Goal: Task Accomplishment & Management: Manage account settings

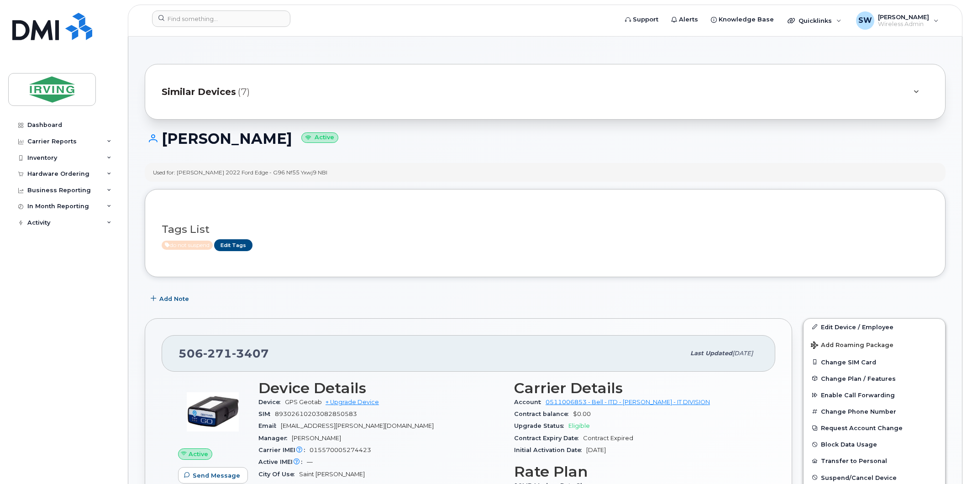
scroll to position [101, 0]
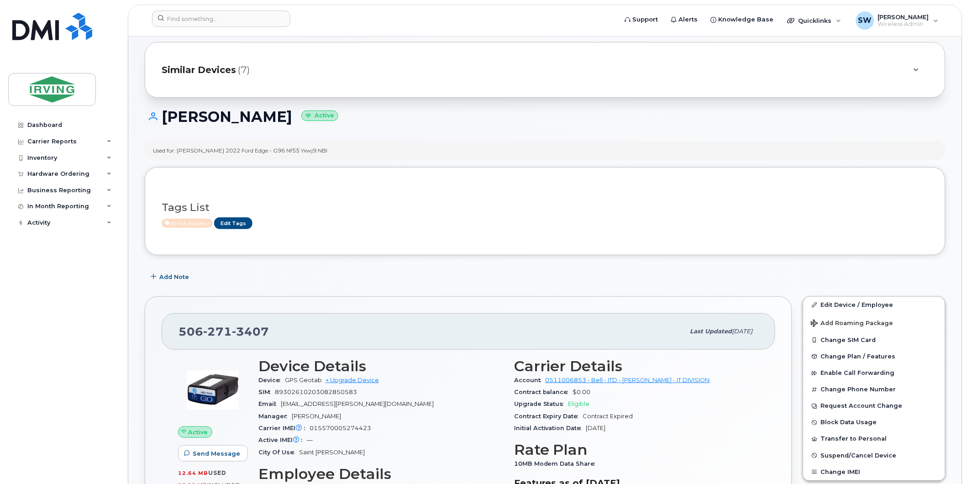
scroll to position [0, 0]
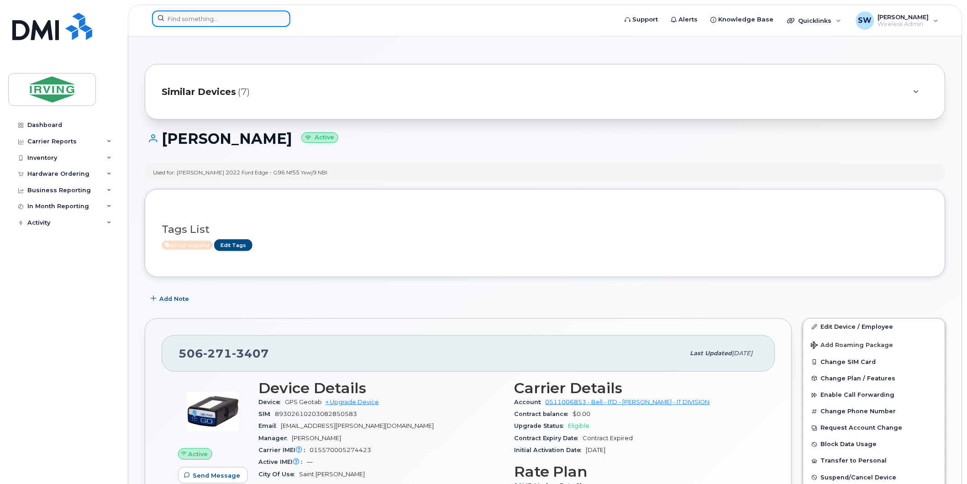
click at [167, 19] on input at bounding box center [221, 18] width 138 height 16
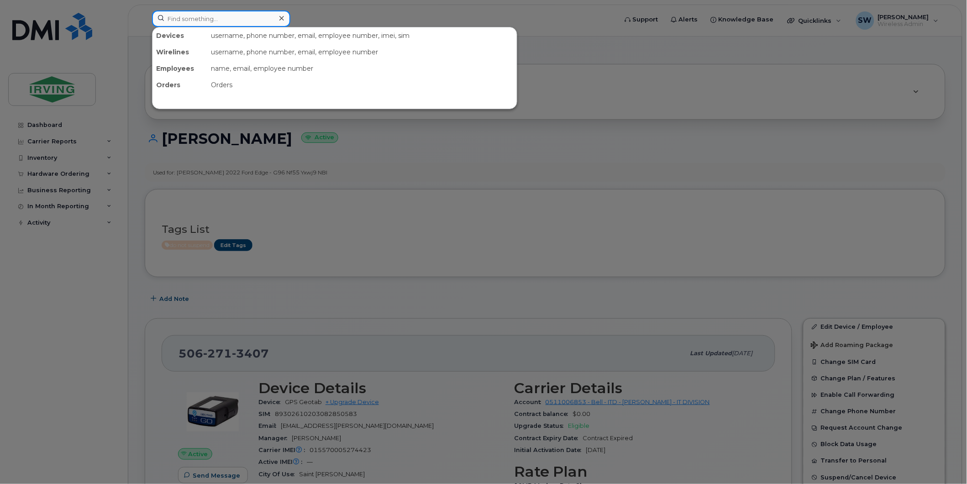
paste input "5068526829"
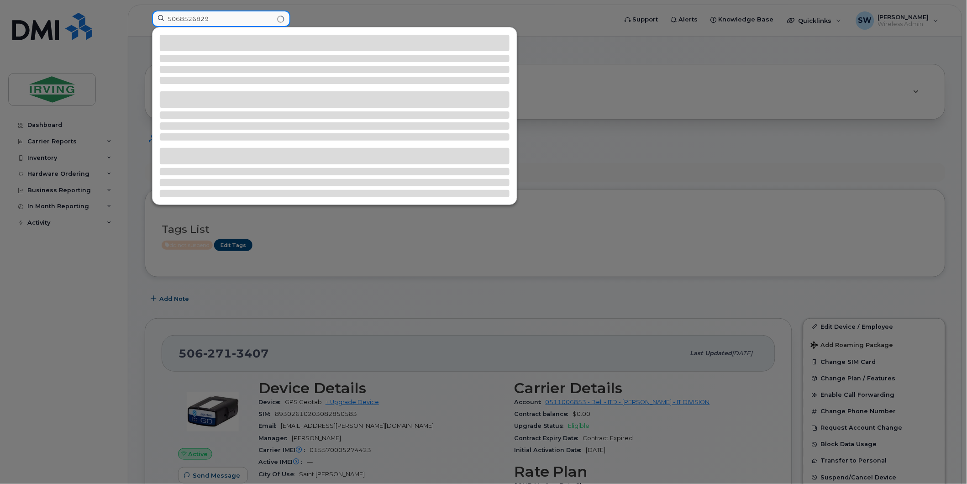
type input "5068526829"
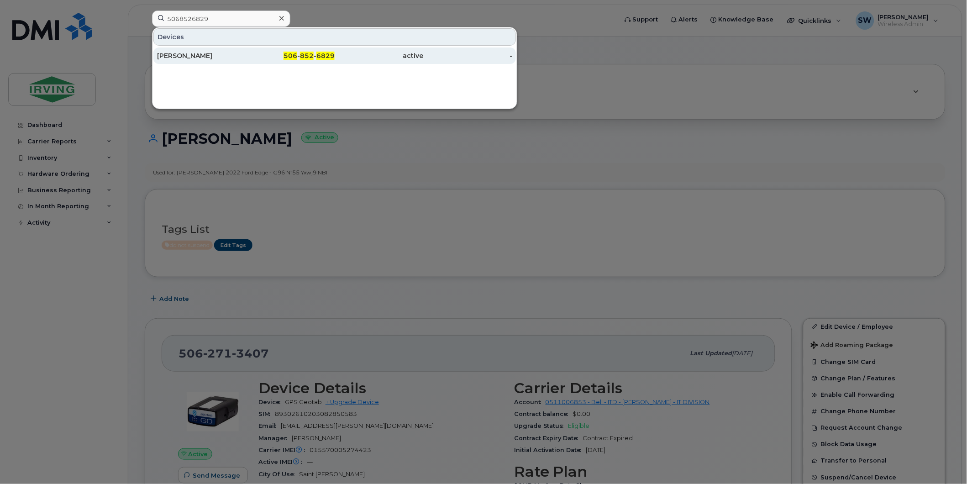
click at [193, 55] on div "[PERSON_NAME]" at bounding box center [201, 55] width 89 height 9
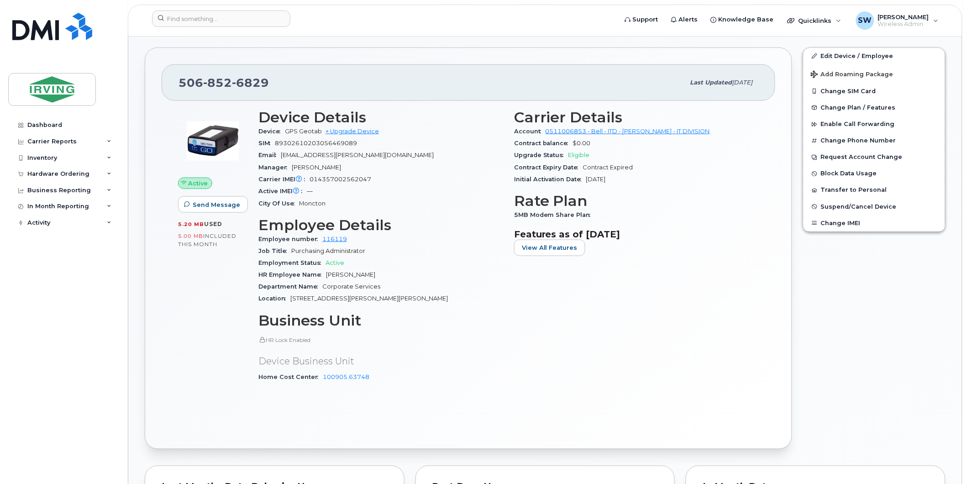
scroll to position [253, 0]
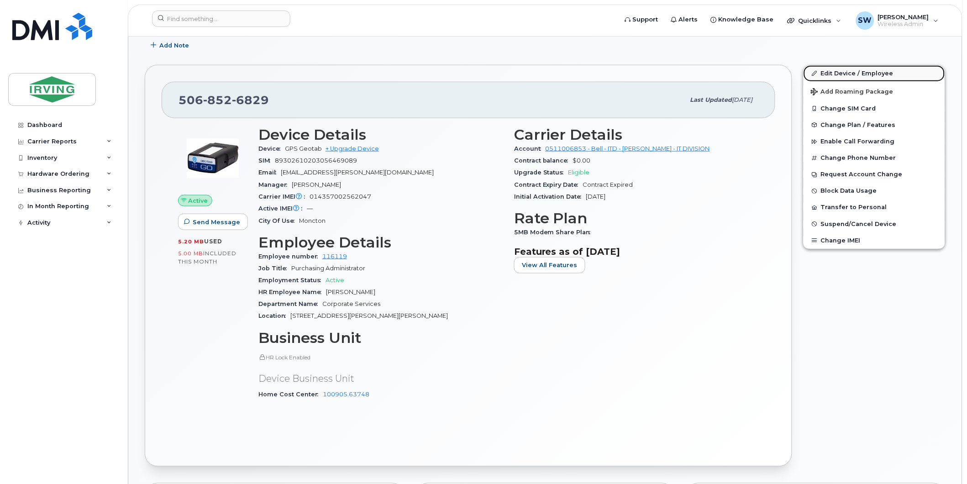
click at [844, 72] on link "Edit Device / Employee" at bounding box center [873, 73] width 141 height 16
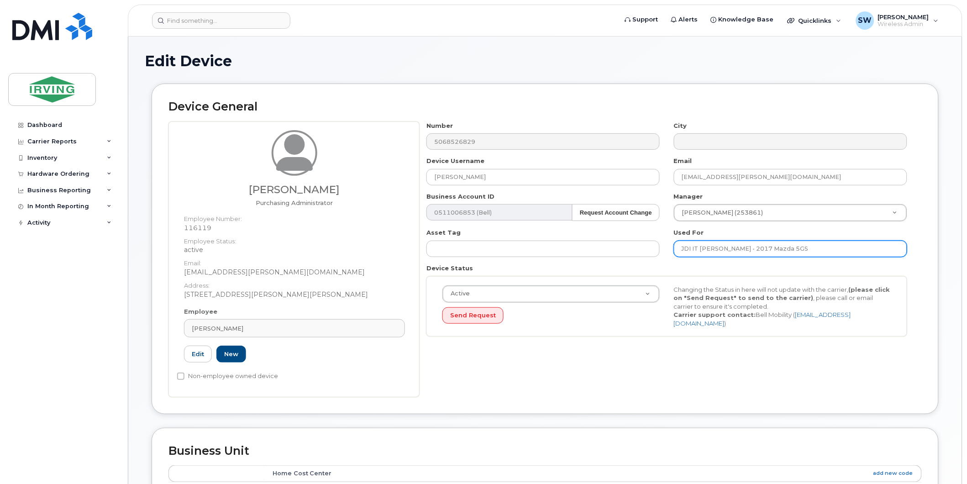
drag, startPoint x: 808, startPoint y: 249, endPoint x: 677, endPoint y: 248, distance: 131.0
click at [677, 248] on input "JDI IT E. Hacala - 2017 Mazda 5GS" at bounding box center [790, 249] width 233 height 16
paste input "_FleetHalifax -- Asset #825"
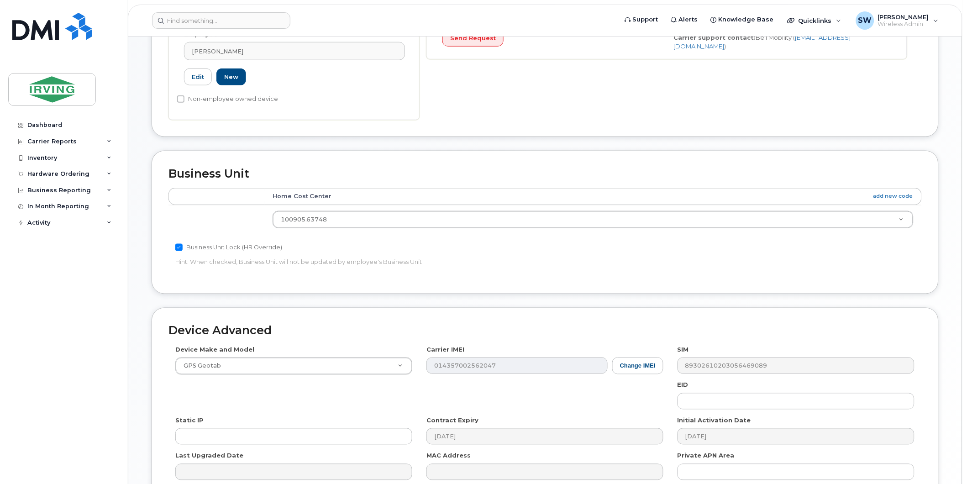
scroll to position [374, 0]
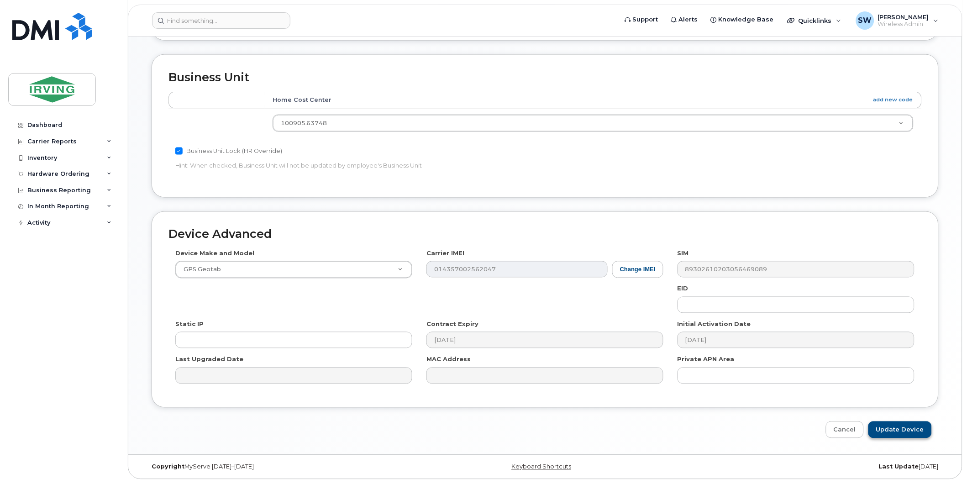
type input "JDI IT_FleetHalifax -- Asset #825"
click at [904, 427] on input "Update Device" at bounding box center [899, 429] width 63 height 17
type input "Saving..."
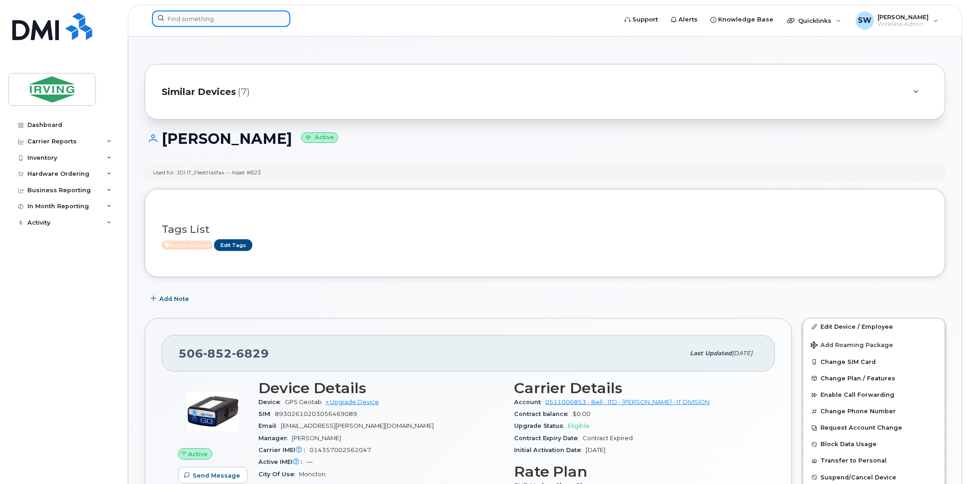
click at [189, 21] on input at bounding box center [221, 18] width 138 height 16
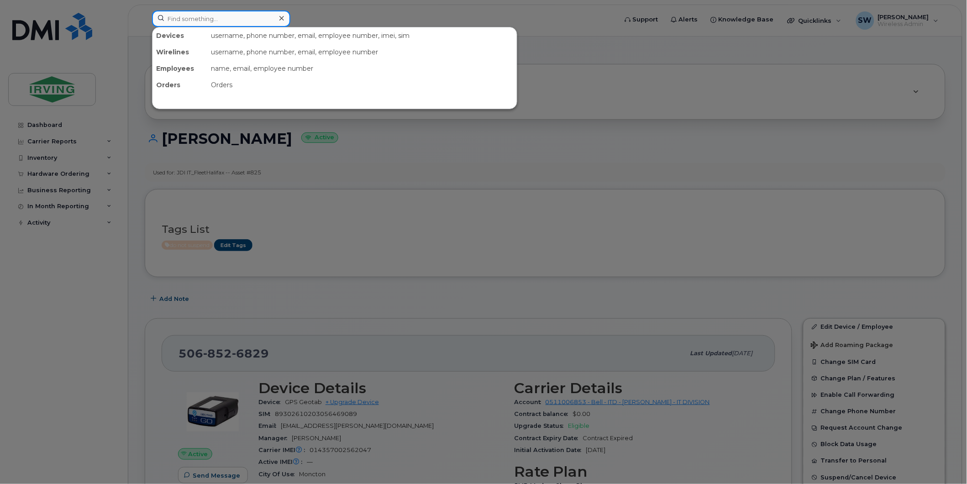
paste input "5066543182"
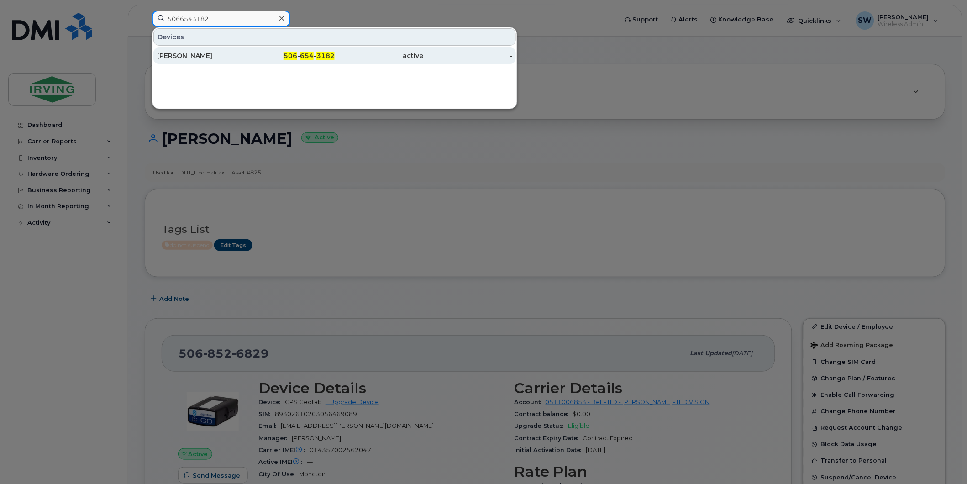
type input "5066543182"
click at [188, 55] on div "[PERSON_NAME]" at bounding box center [201, 55] width 89 height 9
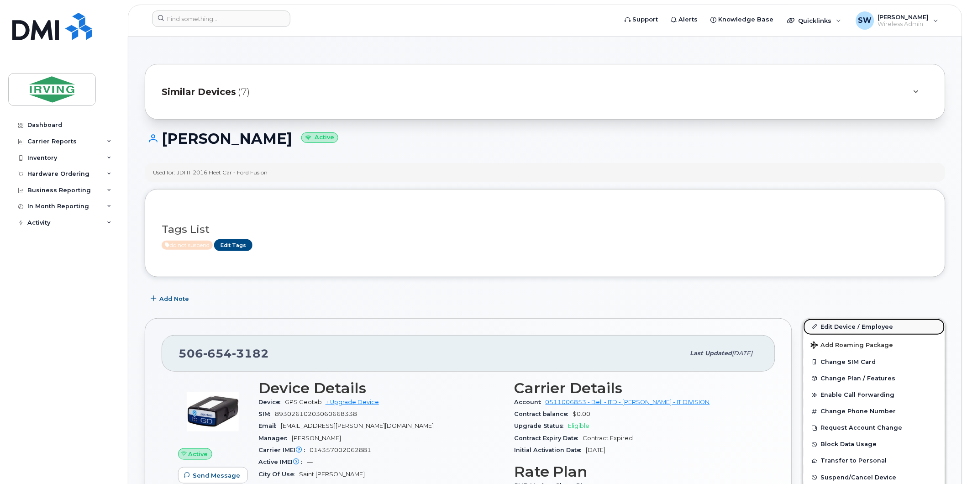
click at [840, 327] on link "Edit Device / Employee" at bounding box center [873, 327] width 141 height 16
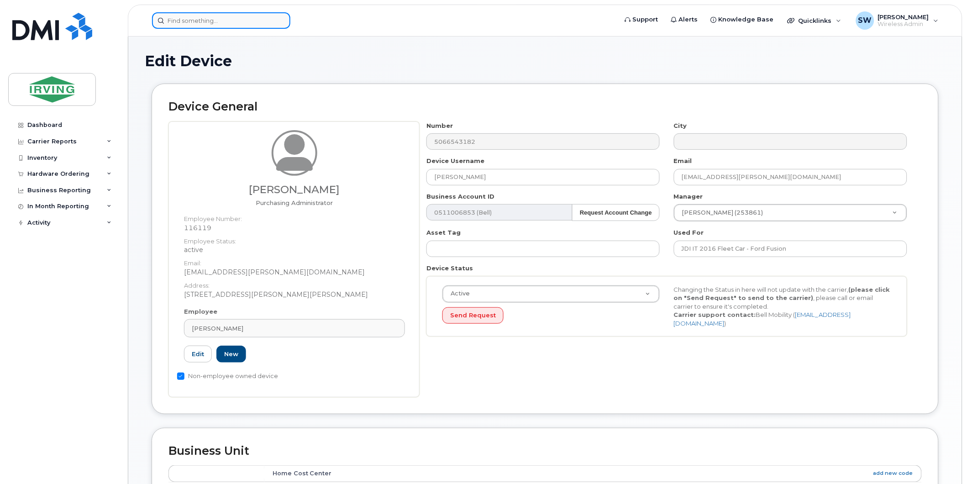
click at [177, 21] on input at bounding box center [221, 20] width 138 height 16
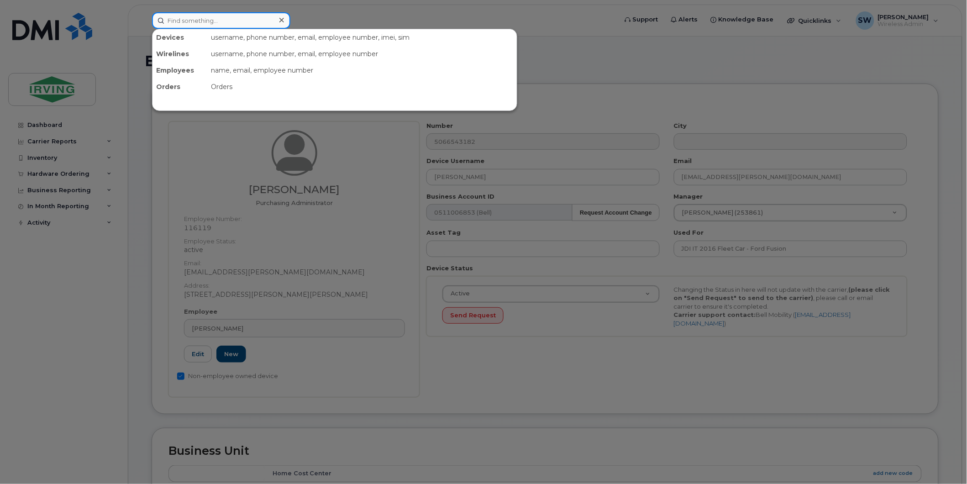
paste input "5063818973"
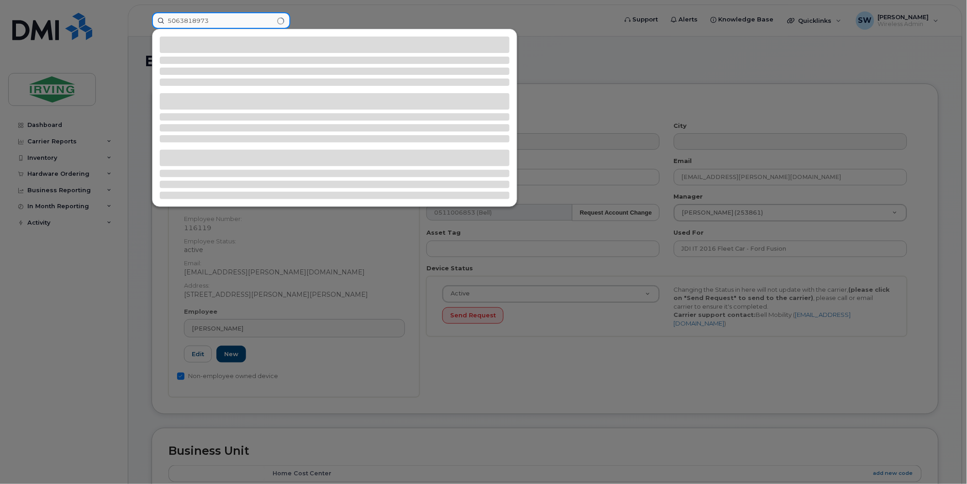
type input "5063818973"
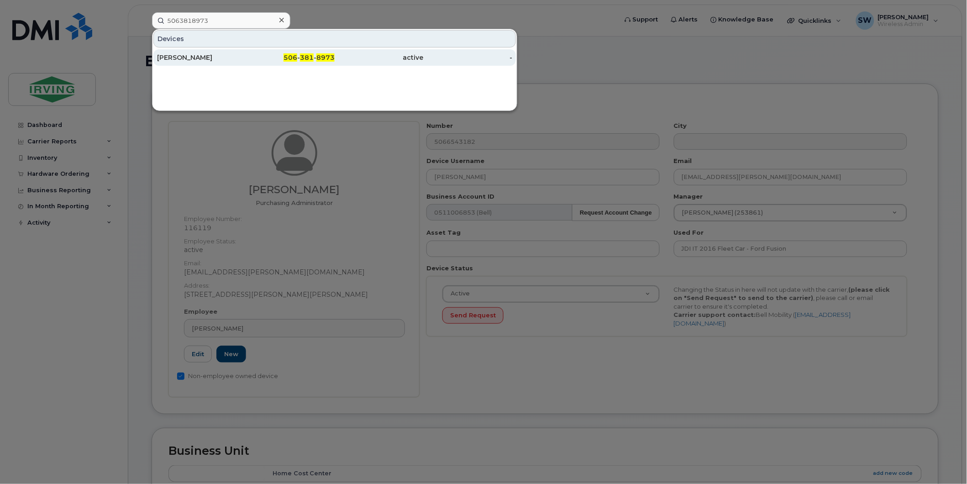
click at [188, 55] on div "[PERSON_NAME]" at bounding box center [201, 57] width 89 height 9
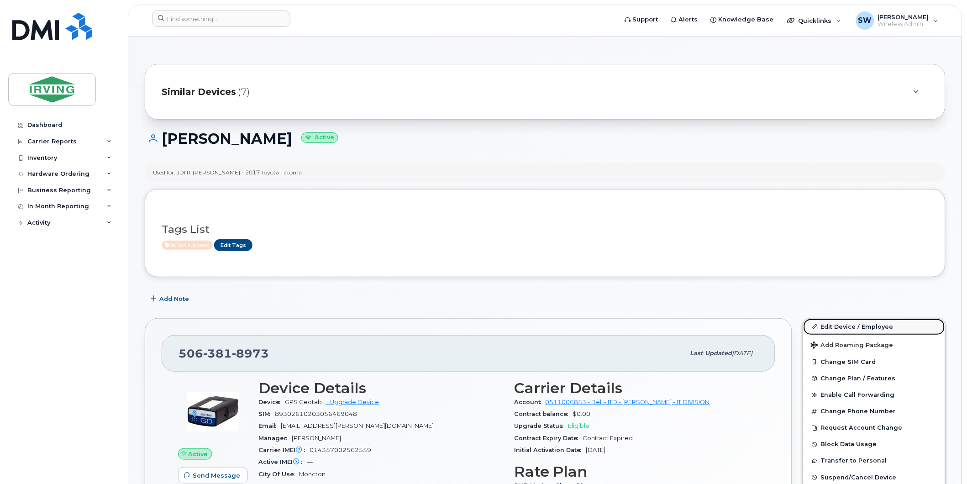
click at [843, 327] on link "Edit Device / Employee" at bounding box center [873, 327] width 141 height 16
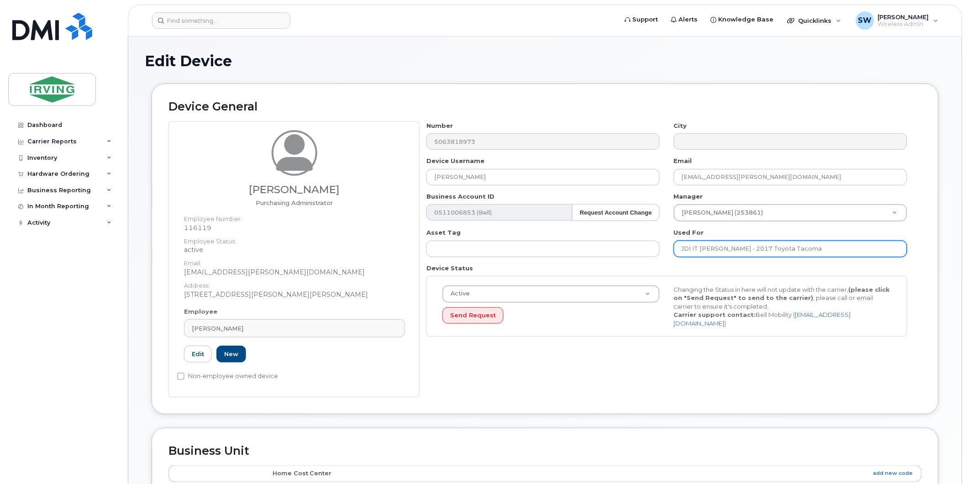
drag, startPoint x: 799, startPoint y: 249, endPoint x: 669, endPoint y: 253, distance: 130.1
click at [669, 253] on div "Used For JDI IT J. Brunet - 2017 Toyota Tacoma" at bounding box center [790, 242] width 247 height 29
paste input "_FleetTruck – Woodlands Tech’s -- Asset#899"
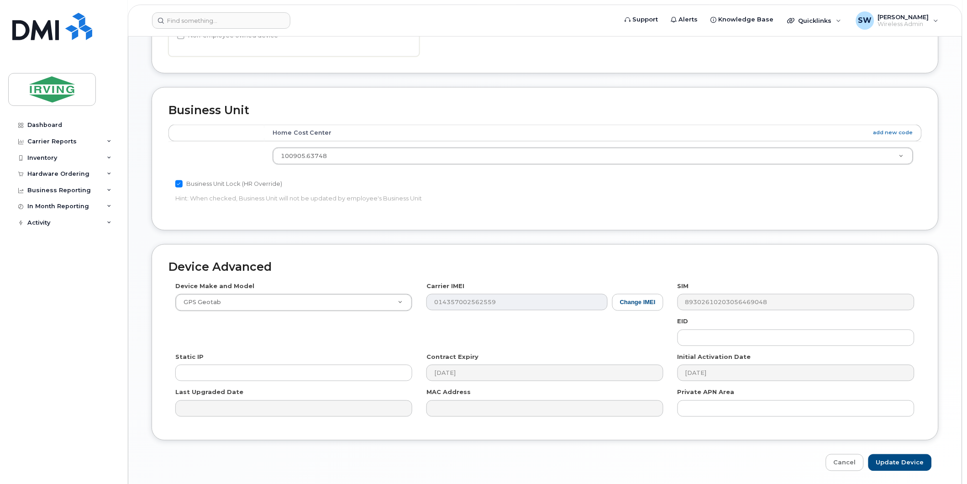
scroll to position [374, 0]
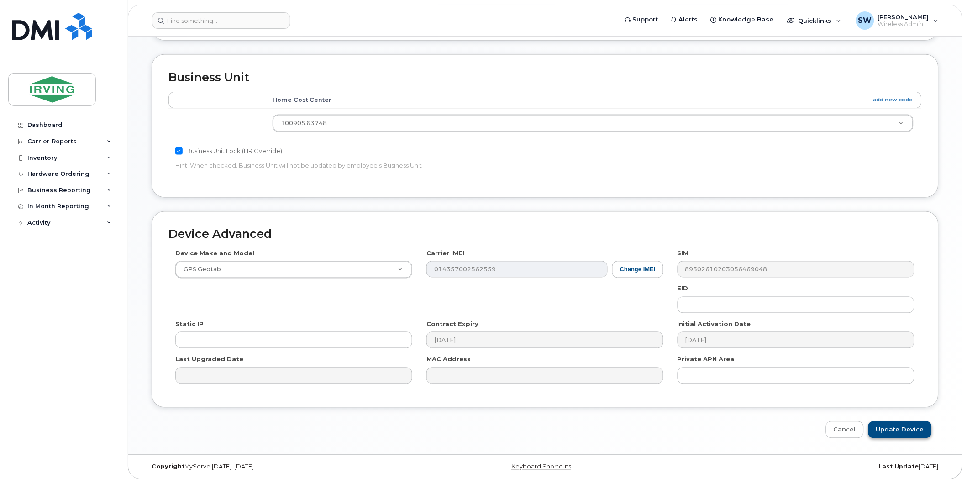
type input "JDI IT_FleetTruck – Woodlands Tech’s -- Asset#899"
click at [905, 428] on input "Update Device" at bounding box center [899, 429] width 63 height 17
type input "Saving..."
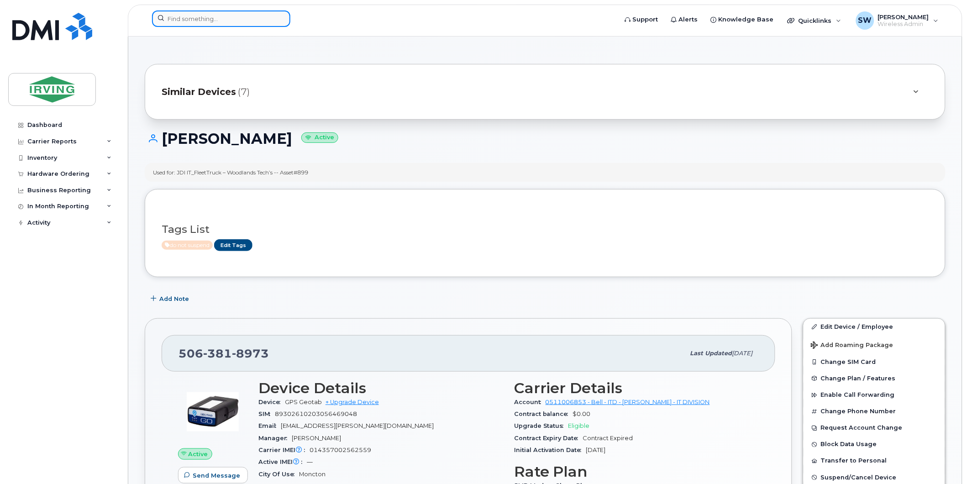
click at [195, 18] on input at bounding box center [221, 18] width 138 height 16
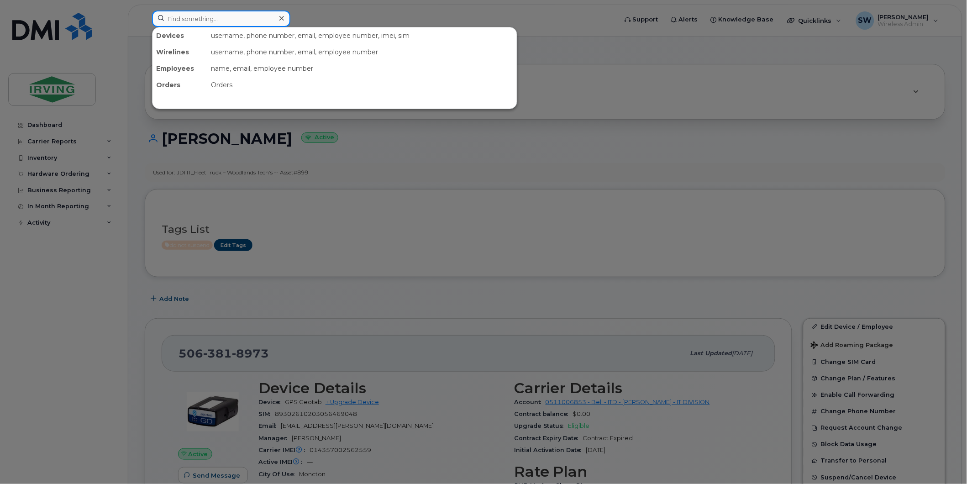
paste input "5064353556"
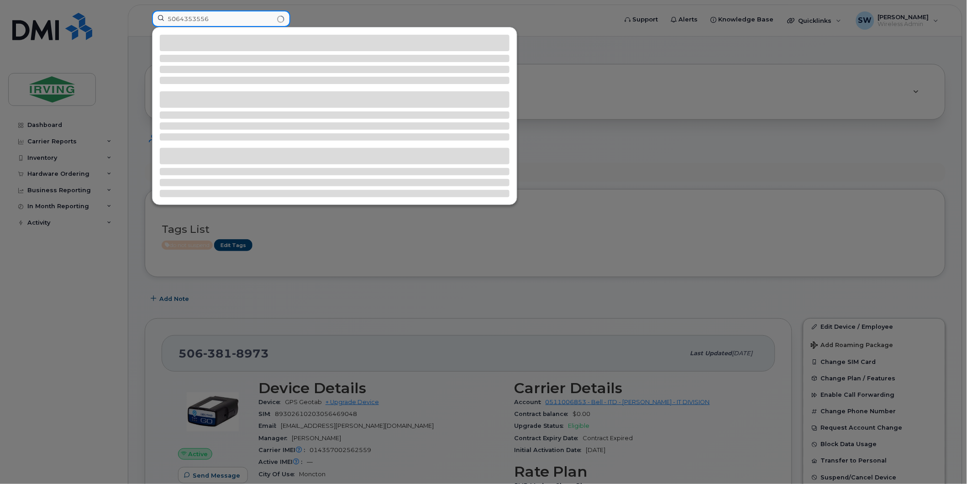
type input "5064353556"
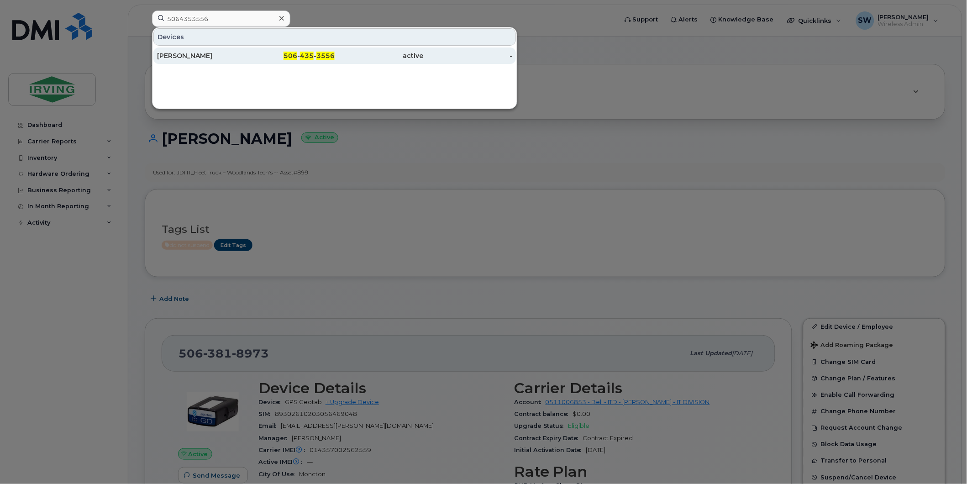
click at [174, 53] on div "[PERSON_NAME]" at bounding box center [201, 55] width 89 height 9
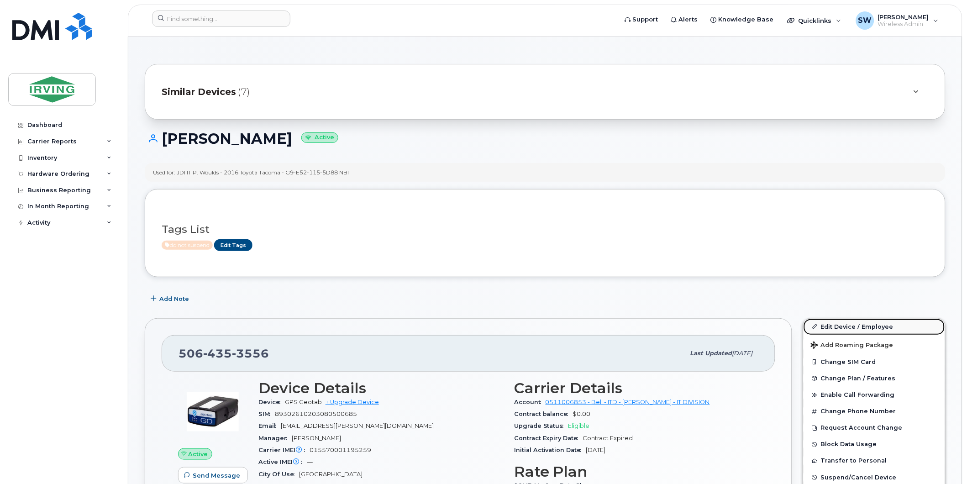
click at [845, 327] on link "Edit Device / Employee" at bounding box center [873, 327] width 141 height 16
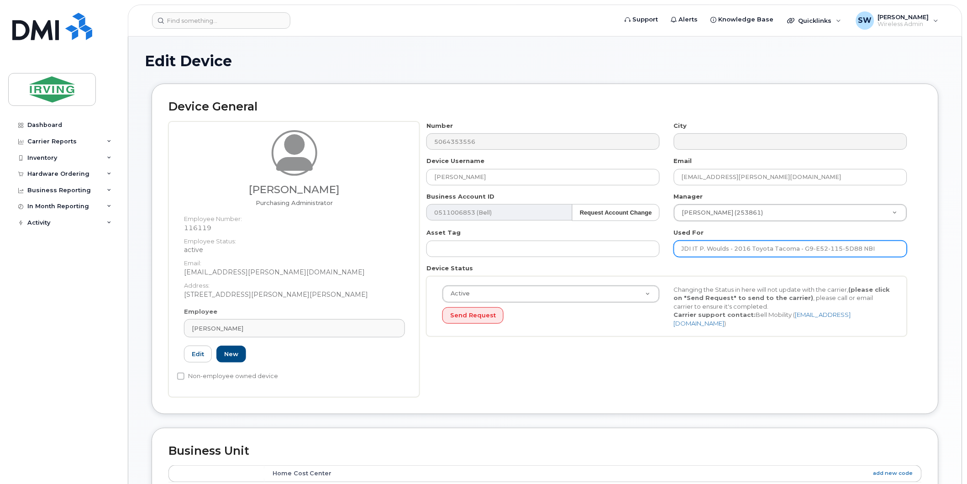
click at [880, 249] on input "JDI IT P. Woulds - 2016 Toyota Tacoma - G9-E52-115-5D88 NBI" at bounding box center [790, 249] width 233 height 16
drag, startPoint x: 883, startPoint y: 247, endPoint x: 637, endPoint y: 254, distance: 246.1
click at [637, 254] on div "Number 5064353556 City Device Username Sherry Wood Email wood.sherry@jdirving.c…" at bounding box center [666, 232] width 495 height 222
click at [878, 247] on input "JDI IT P. Woulds - 2016 Toyota Tacoma - G9-E52-115-5D88 NBI" at bounding box center [790, 249] width 233 height 16
drag, startPoint x: 889, startPoint y: 247, endPoint x: 673, endPoint y: 248, distance: 215.4
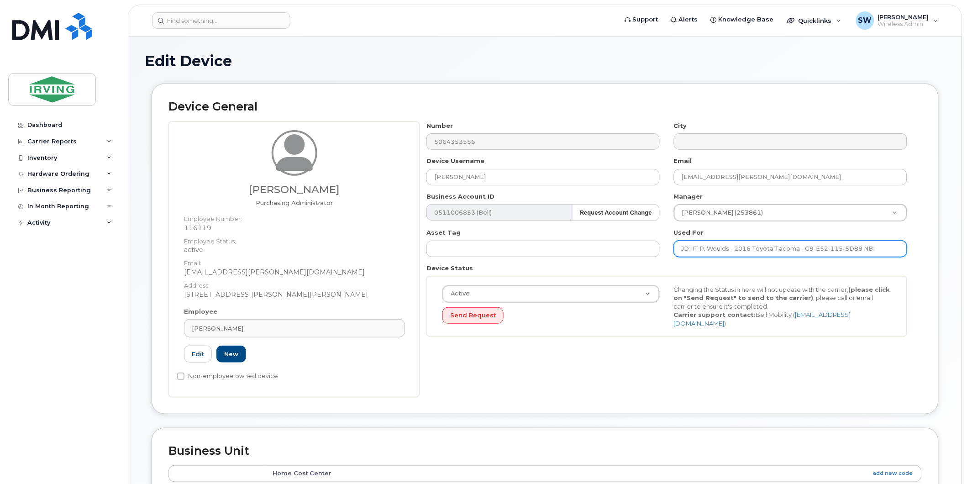
click at [674, 248] on input "JDI IT P. Woulds - 2016 Toyota Tacoma - G9-E52-115-5D88 NBI" at bounding box center [790, 249] width 233 height 16
paste input "_FleetTruck – Woodlands Tech’s -- Asset#899"
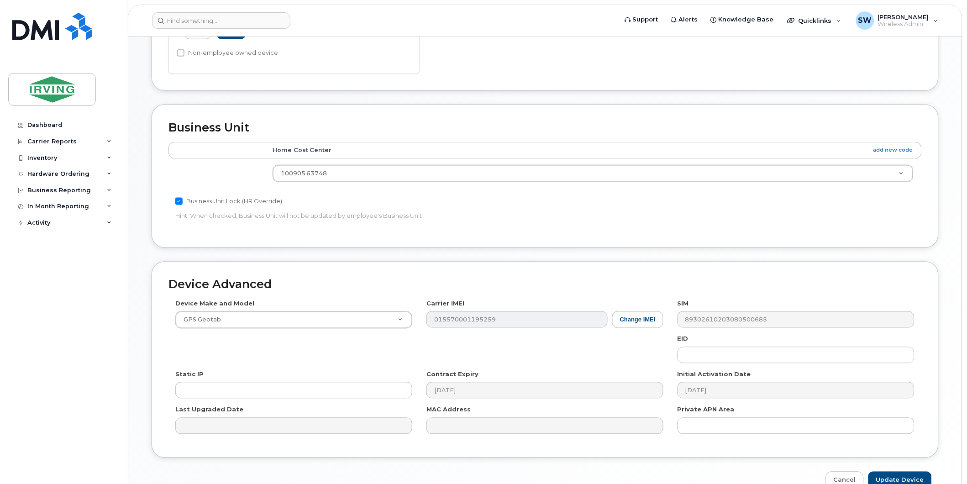
scroll to position [374, 0]
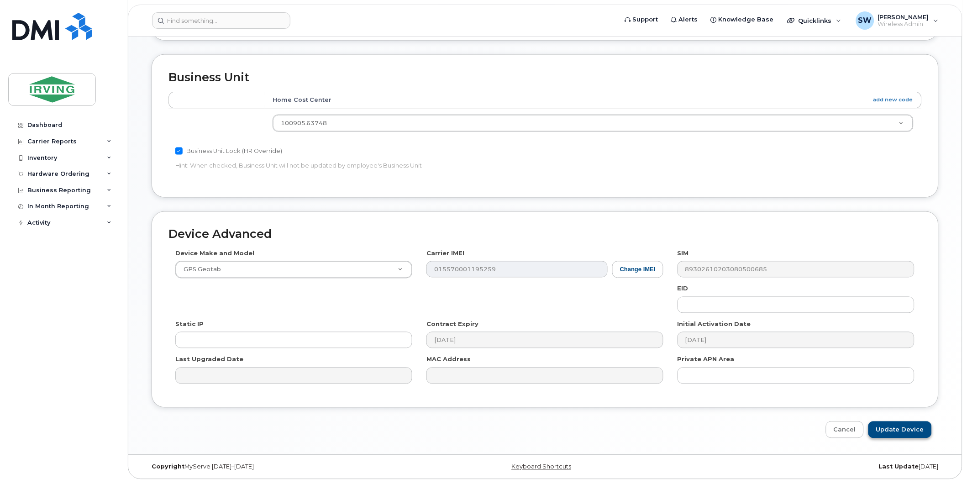
type input "JDI IT_FleetTruck – Woodlands Tech’s -- Asset#899"
click at [899, 430] on input "Update Device" at bounding box center [899, 429] width 63 height 17
type input "Saving..."
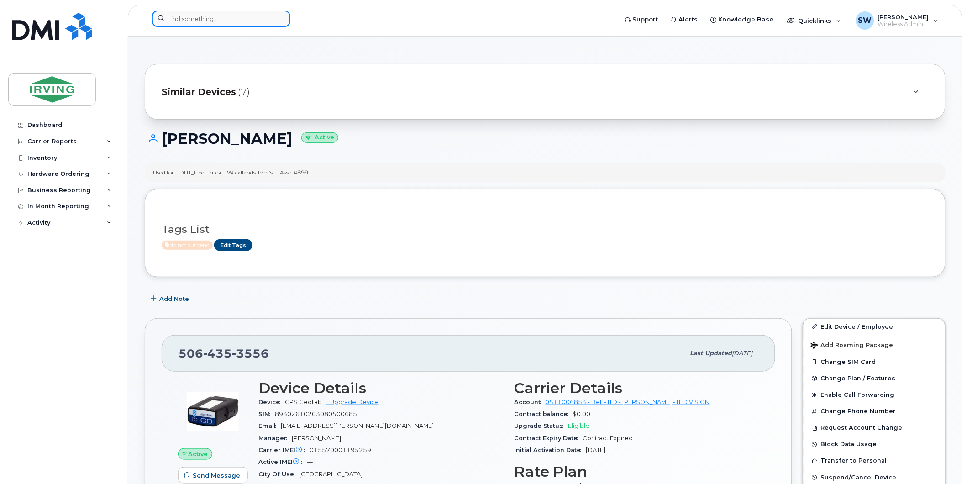
click at [199, 23] on input at bounding box center [221, 18] width 138 height 16
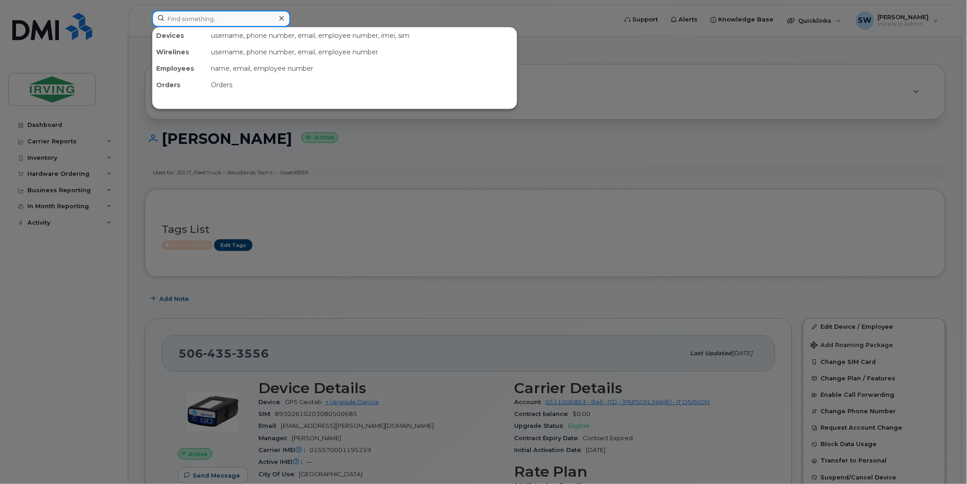
paste input "5064238363"
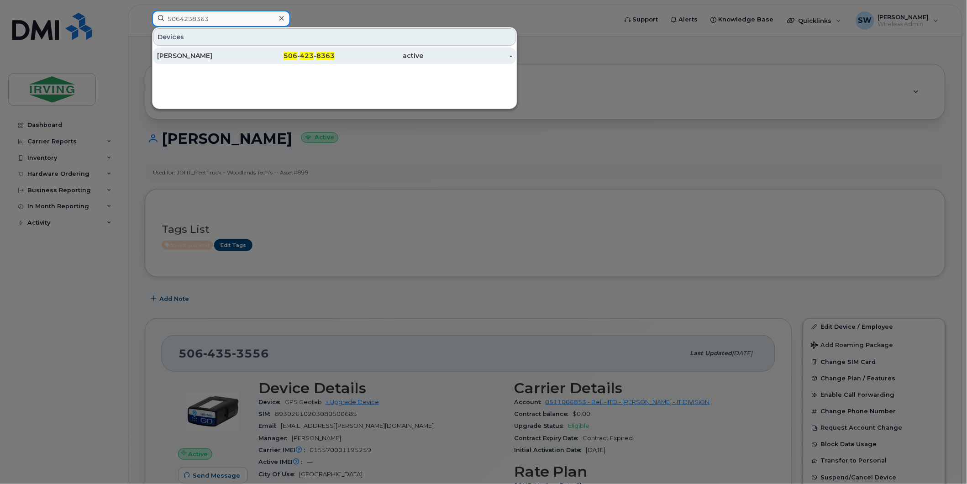
type input "5064238363"
click at [197, 53] on div "[PERSON_NAME]" at bounding box center [201, 55] width 89 height 9
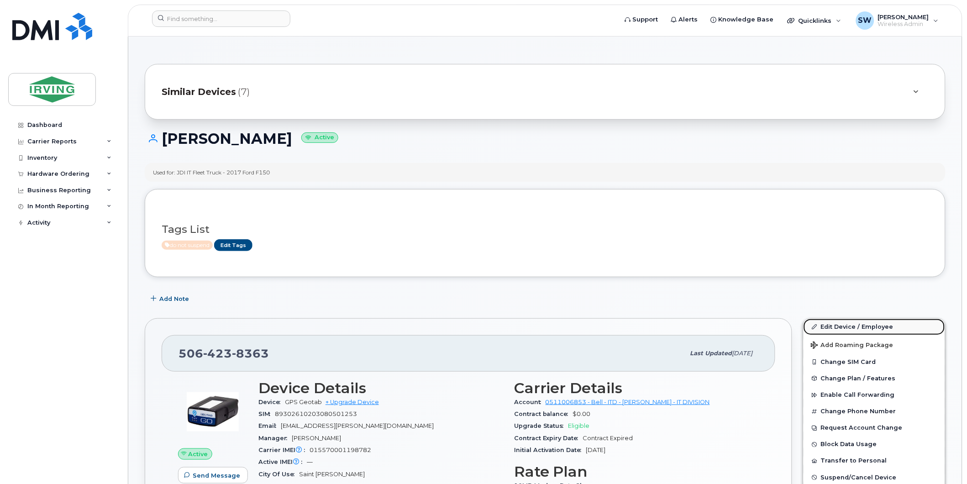
click at [845, 326] on link "Edit Device / Employee" at bounding box center [873, 327] width 141 height 16
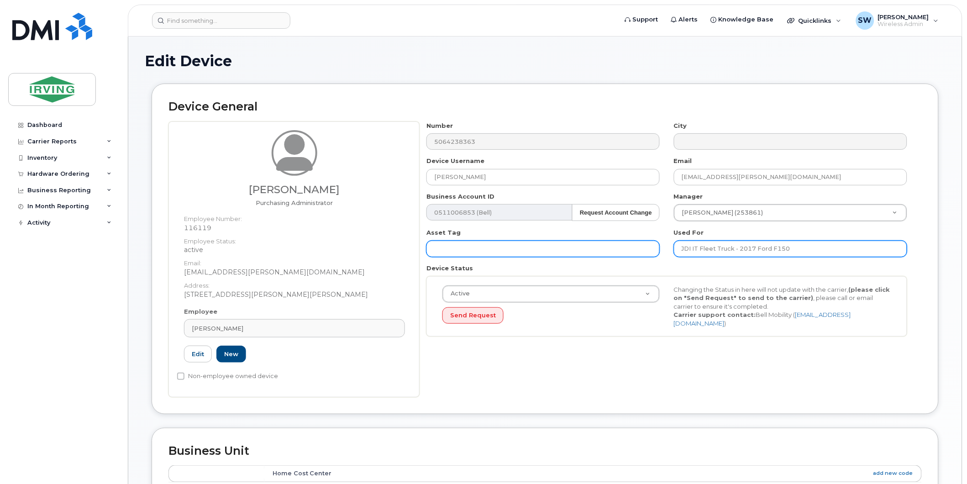
drag, startPoint x: 737, startPoint y: 248, endPoint x: 651, endPoint y: 248, distance: 86.3
click at [651, 248] on div "Number 5064238363 City Device Username Sherry Wood Email wood.sherry@jdirving.c…" at bounding box center [666, 232] width 495 height 222
click at [748, 248] on input "2017 Ford F150" at bounding box center [790, 249] width 233 height 16
paste input "ITD IT_FleetTruck -- Woodland Techs -- Asset #956"
click at [729, 249] on input "2017 Ford F150ITD IT_FleetTruck -- Woodland Techs -- Asset #956" at bounding box center [790, 249] width 233 height 16
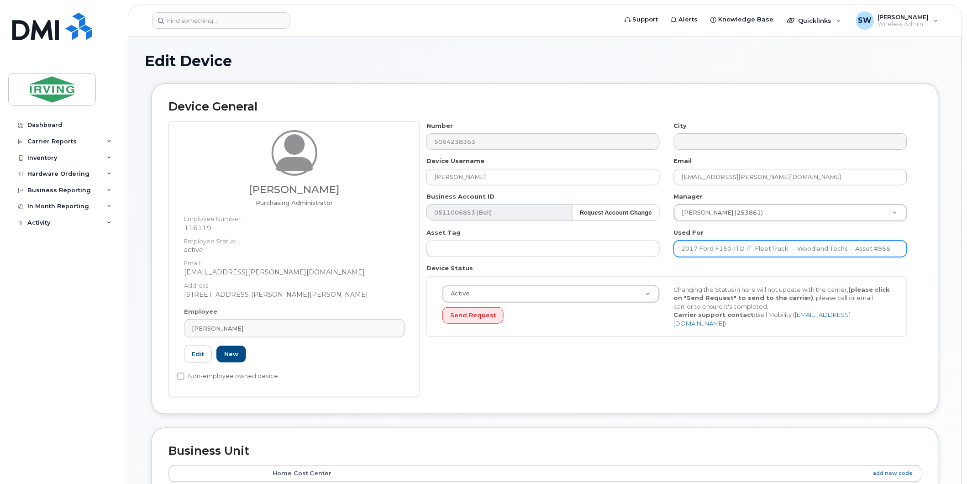
drag, startPoint x: 844, startPoint y: 250, endPoint x: 896, endPoint y: 250, distance: 52.0
click at [896, 250] on input "2017 Ford F150-ITD IT_FleetTruck -- Woodland Techs -- Asset #956" at bounding box center [790, 249] width 233 height 16
click at [729, 249] on input "2017 Ford F150-ITD IT_FleetTruck -- Woodland Techs -- Asset #956" at bounding box center [790, 249] width 233 height 16
type input "2017 Ford F150 ITD IT_FleetTruck -- Woodland Techs -- Asset #956"
click at [900, 262] on div "Number 5064238363 City Device Username Sherry Wood Email wood.sherry@jdirving.c…" at bounding box center [666, 232] width 495 height 222
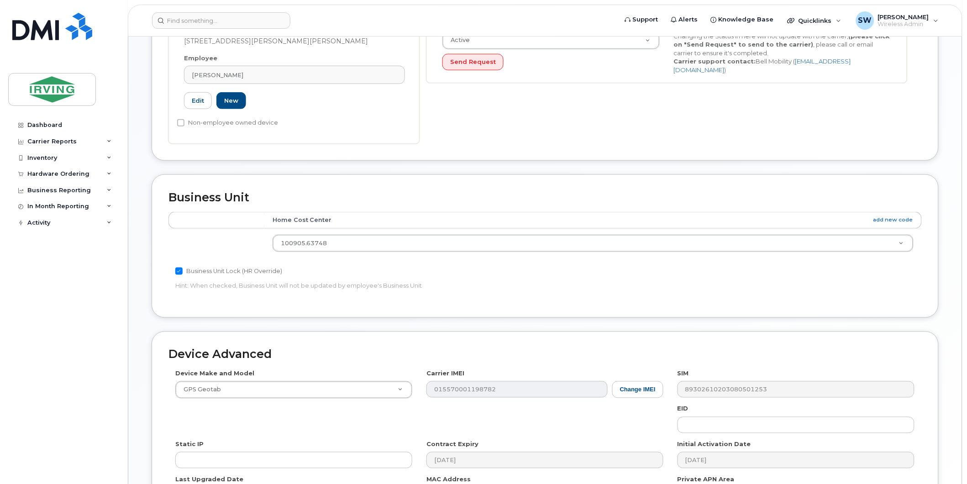
scroll to position [355, 0]
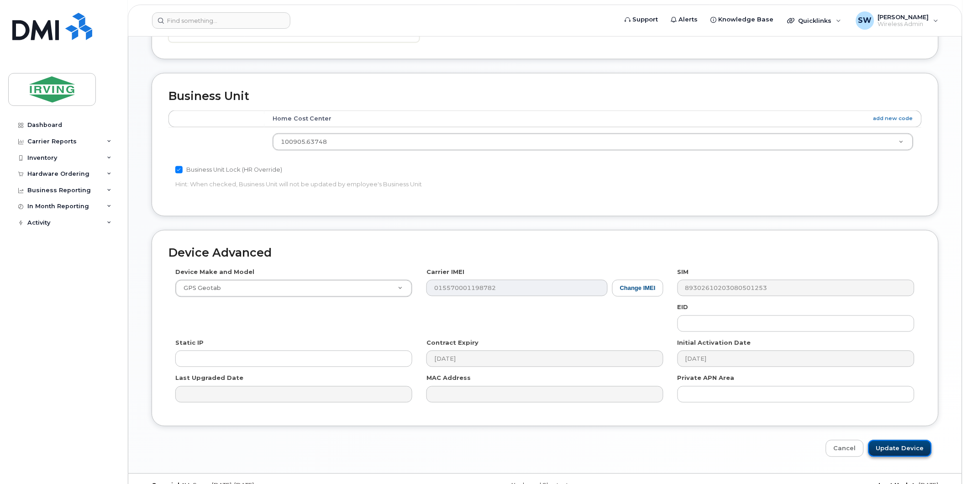
click at [912, 451] on input "Update Device" at bounding box center [899, 448] width 63 height 17
type input "Saving..."
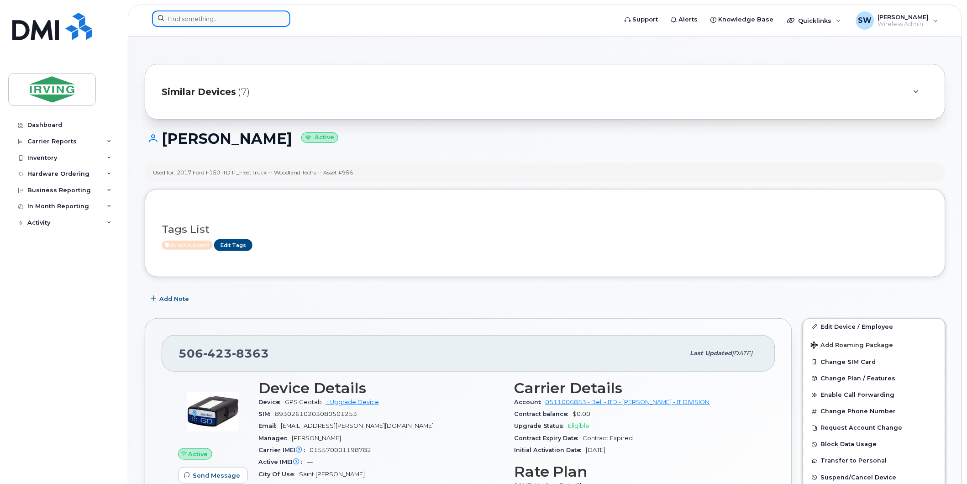
click at [175, 22] on input at bounding box center [221, 18] width 138 height 16
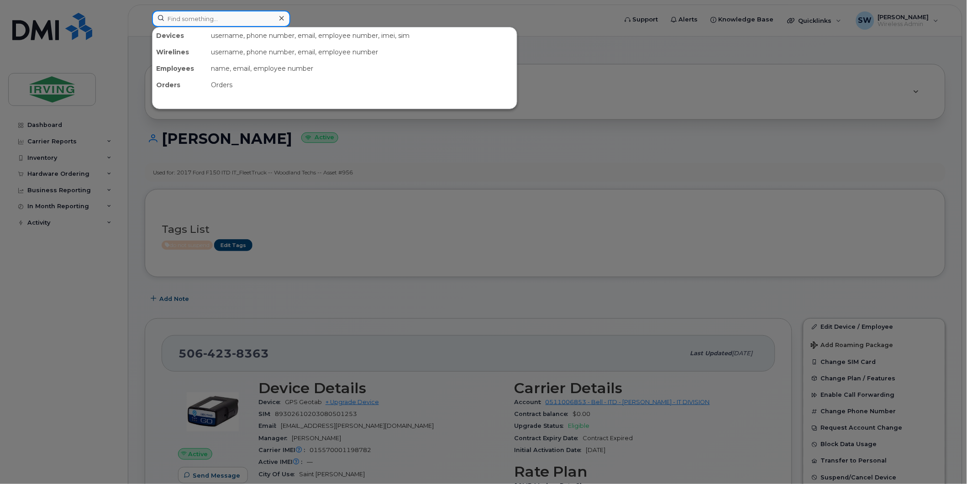
paste input "5068526829"
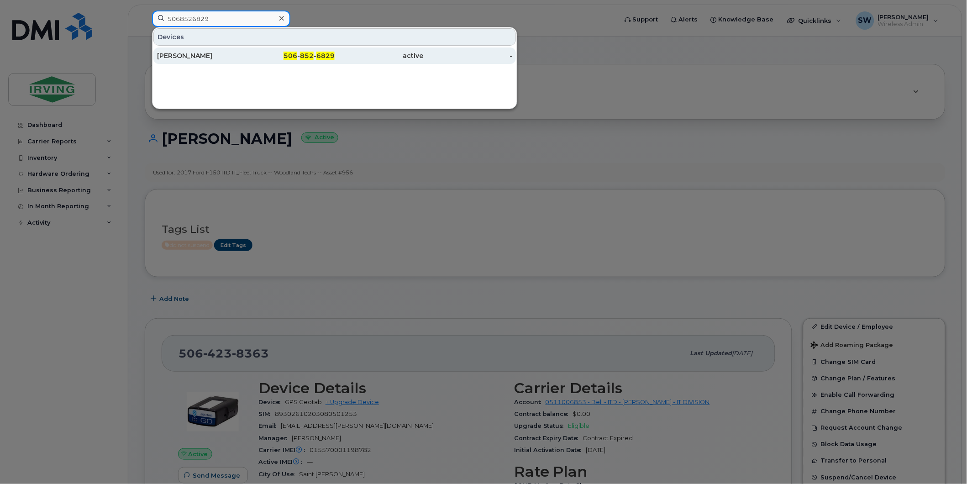
type input "5068526829"
click at [183, 52] on div "[PERSON_NAME]" at bounding box center [201, 55] width 89 height 9
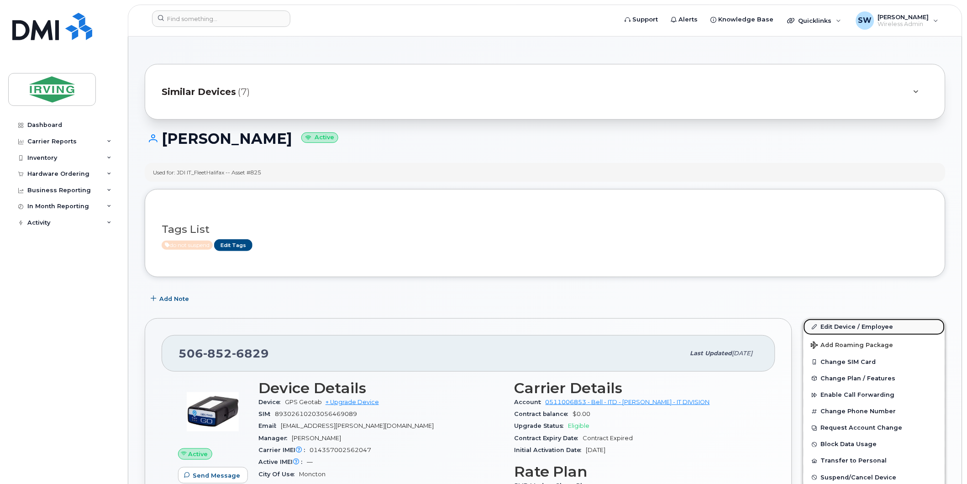
click at [837, 326] on link "Edit Device / Employee" at bounding box center [873, 327] width 141 height 16
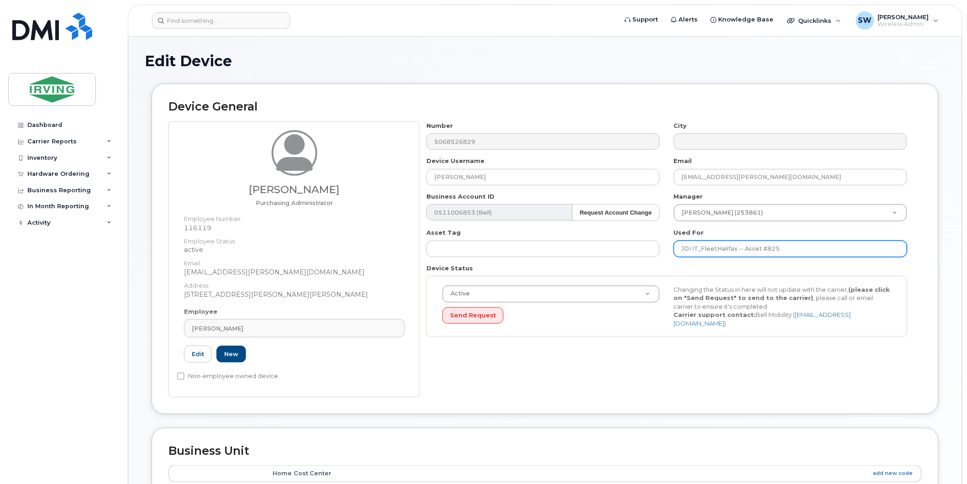
click at [682, 249] on input "JDI IT_FleetHalifax -- Asset #825" at bounding box center [790, 249] width 233 height 16
click at [801, 247] on input "2017 Mazda 5GS - JDI IT_FleetHalifax -- Asset #825" at bounding box center [790, 249] width 233 height 16
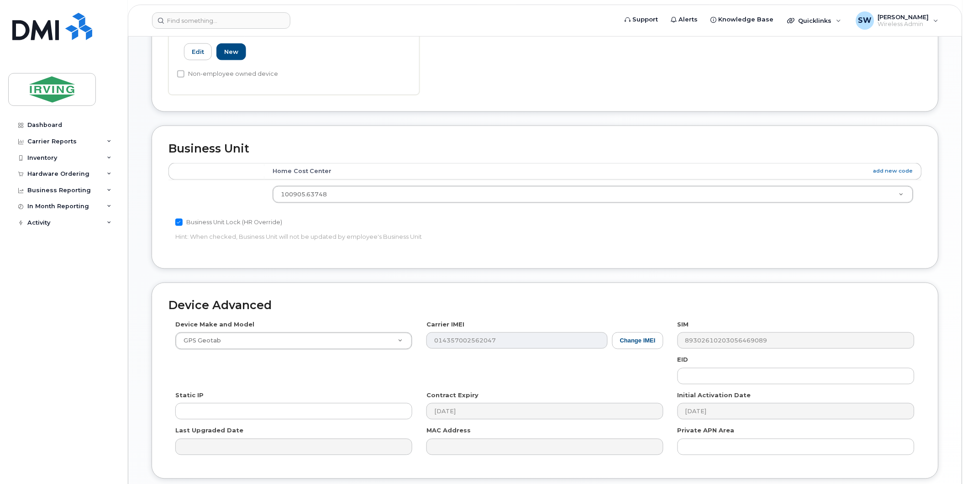
scroll to position [374, 0]
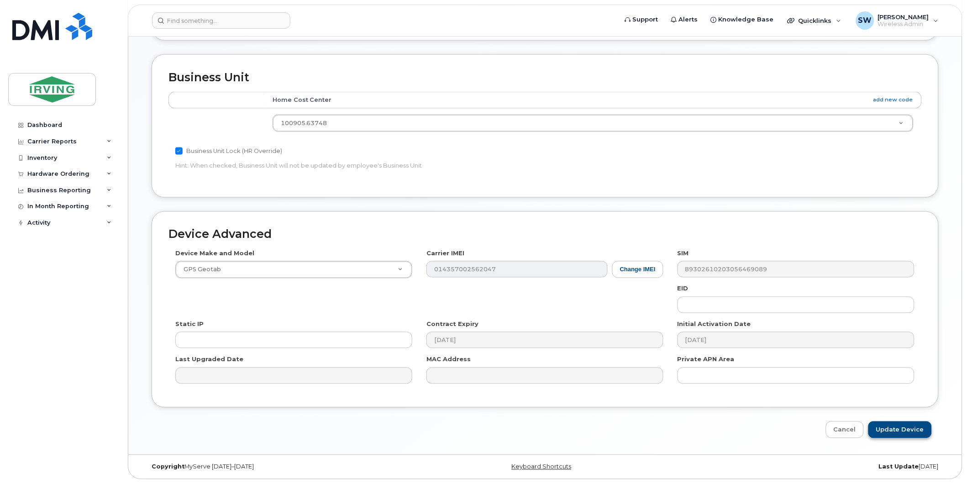
type input "2017 Mazda 5GS - JDI IT_FleetHalifax - Asset #825"
click at [910, 427] on input "Update Device" at bounding box center [899, 429] width 63 height 17
type input "Saving..."
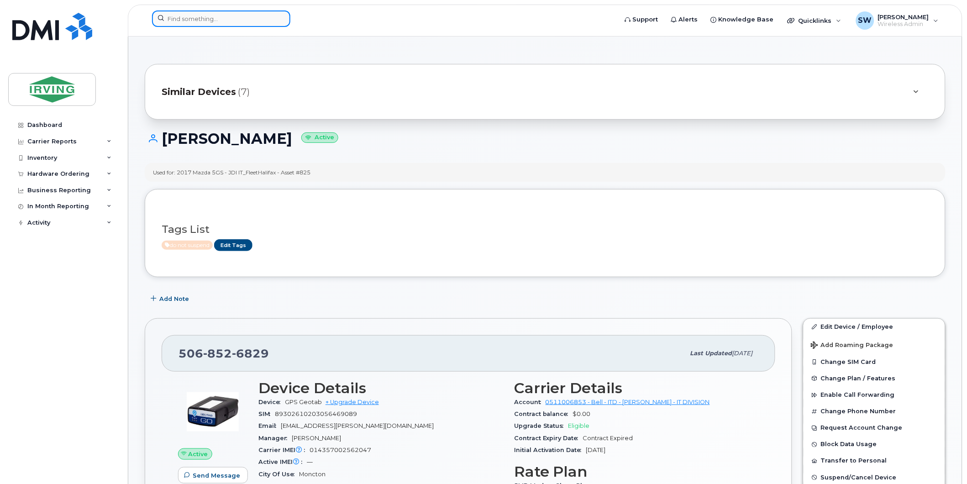
click at [186, 21] on input at bounding box center [221, 18] width 138 height 16
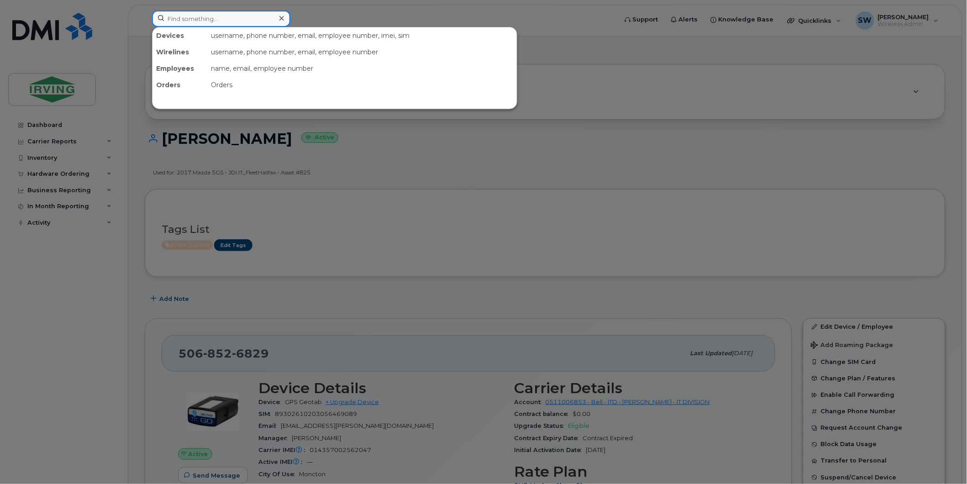
paste input "5066543182"
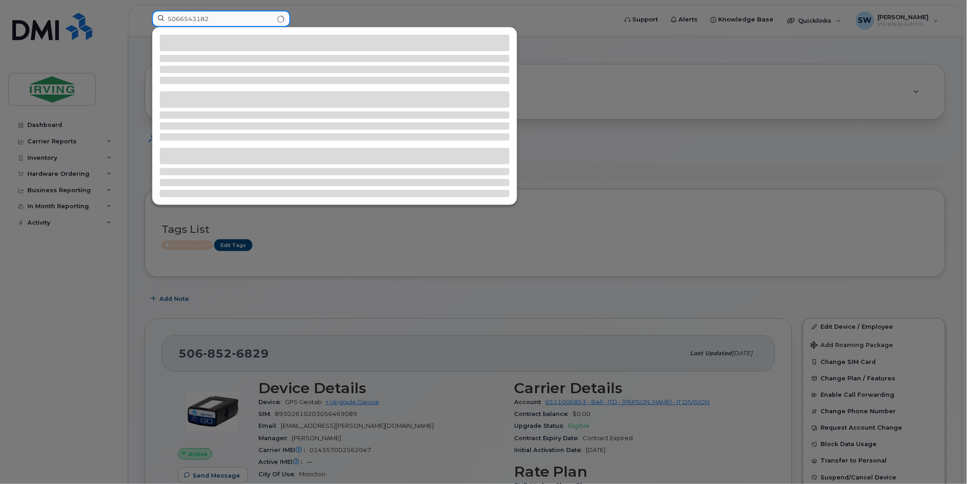
type input "5066543182"
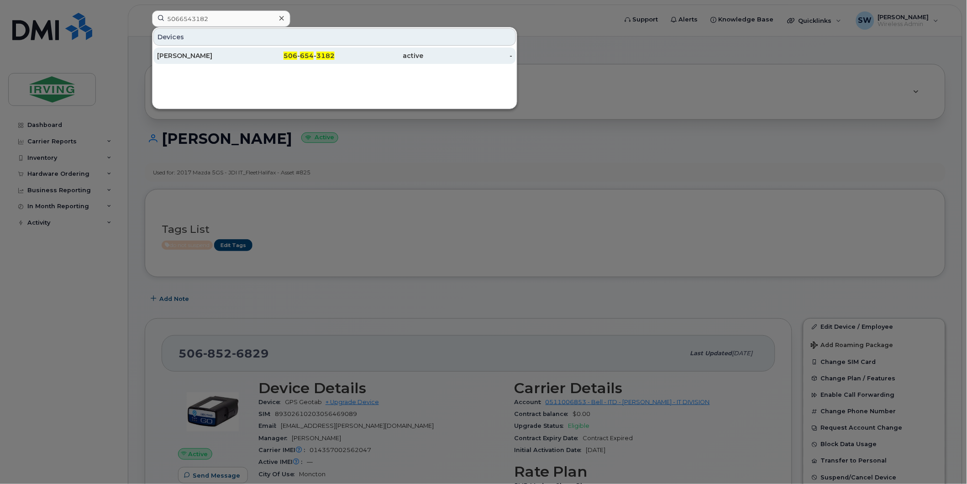
click at [188, 60] on div "[PERSON_NAME]" at bounding box center [201, 55] width 89 height 9
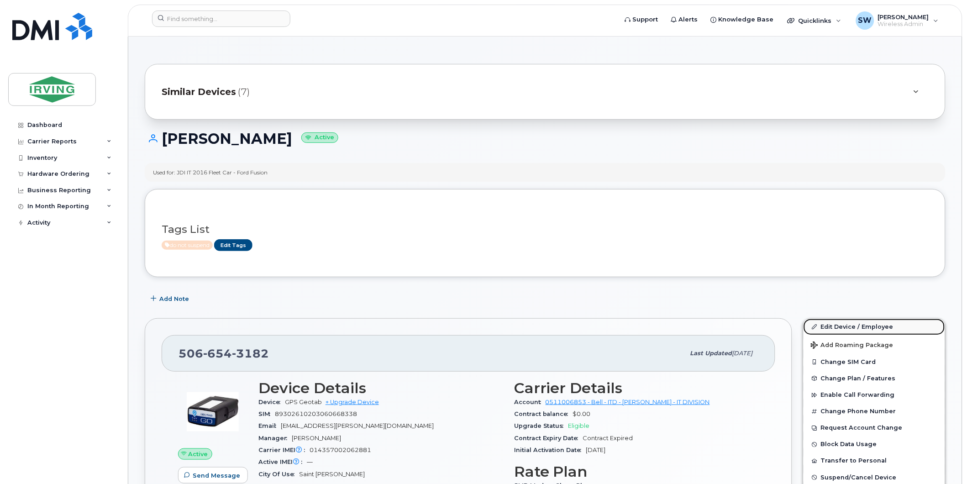
click at [852, 326] on link "Edit Device / Employee" at bounding box center [873, 327] width 141 height 16
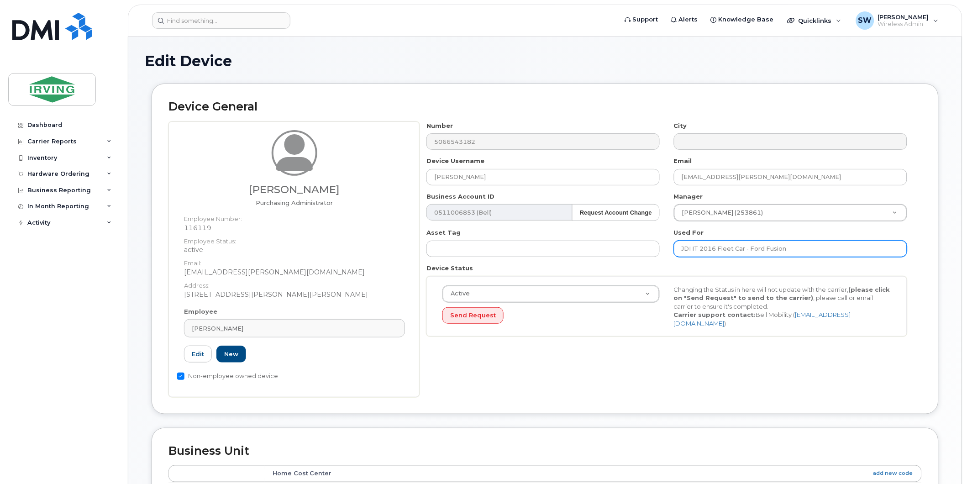
click at [680, 250] on input "JDI IT 2016 Fleet Car - Ford Fusion" at bounding box center [790, 249] width 233 height 16
drag, startPoint x: 754, startPoint y: 250, endPoint x: 847, endPoint y: 250, distance: 92.2
click at [847, 250] on input "2016 For Fusion - JDI IT 2016 Fleet Car - Ford Fusion" at bounding box center [790, 249] width 233 height 16
click at [708, 248] on input "2016 For Fusion - JDI IT Fleet Halifax - Asset 825" at bounding box center [790, 249] width 233 height 16
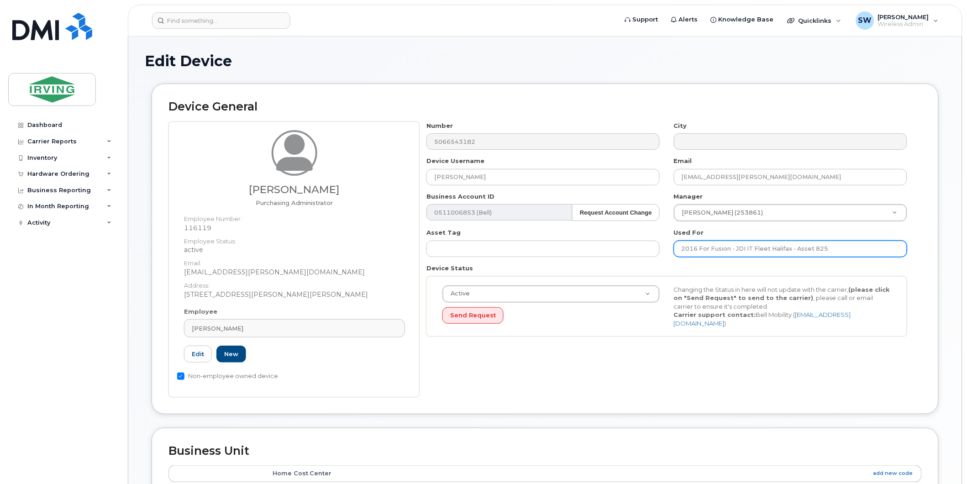
click at [708, 248] on input "2016 For Fusion - JDI IT Fleet Halifax - Asset 825" at bounding box center [790, 249] width 233 height 16
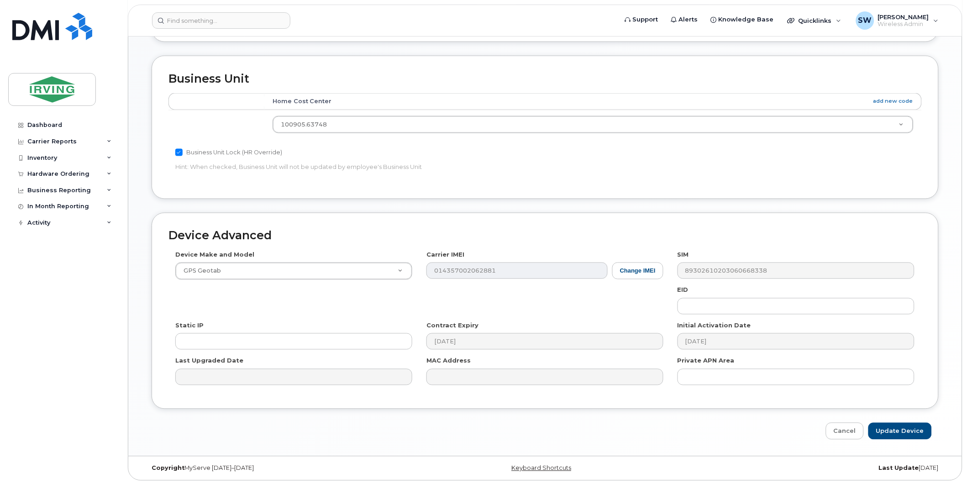
scroll to position [374, 0]
type input "2016 Ford Fusion - JDI IT Fleet Halifax - Asset 825"
click at [900, 425] on input "Update Device" at bounding box center [899, 429] width 63 height 17
type input "Saving..."
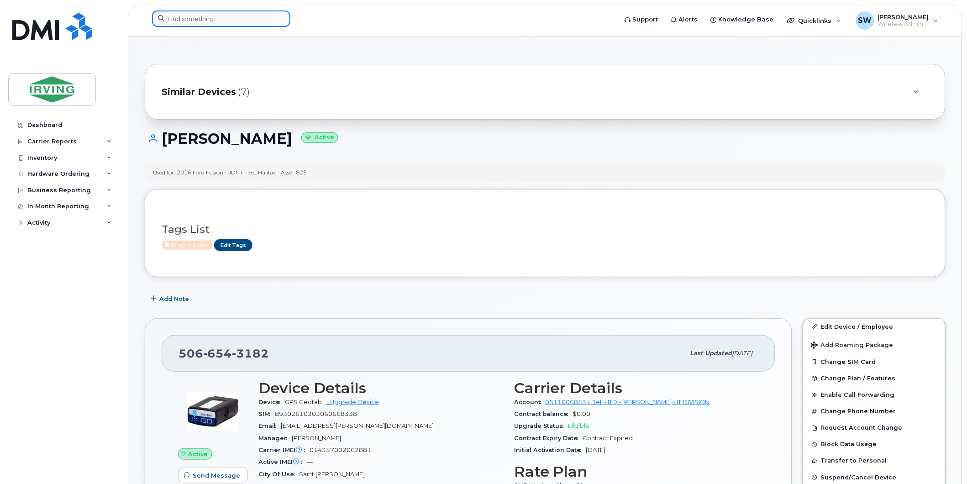
click at [190, 25] on input at bounding box center [221, 18] width 138 height 16
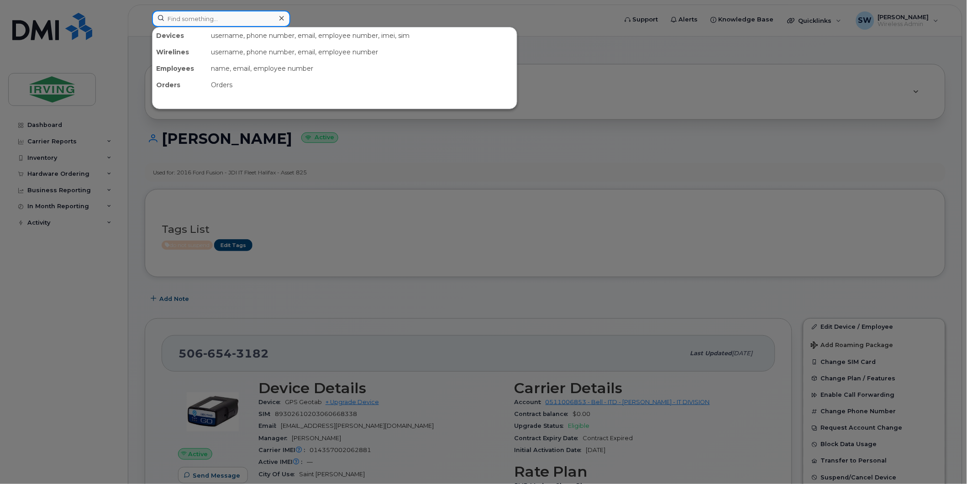
paste input "5063818973"
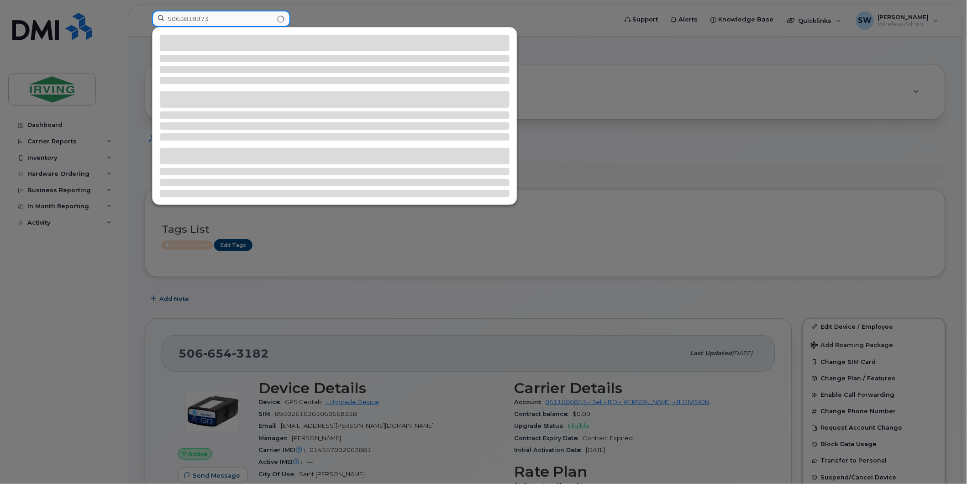
type input "5063818973"
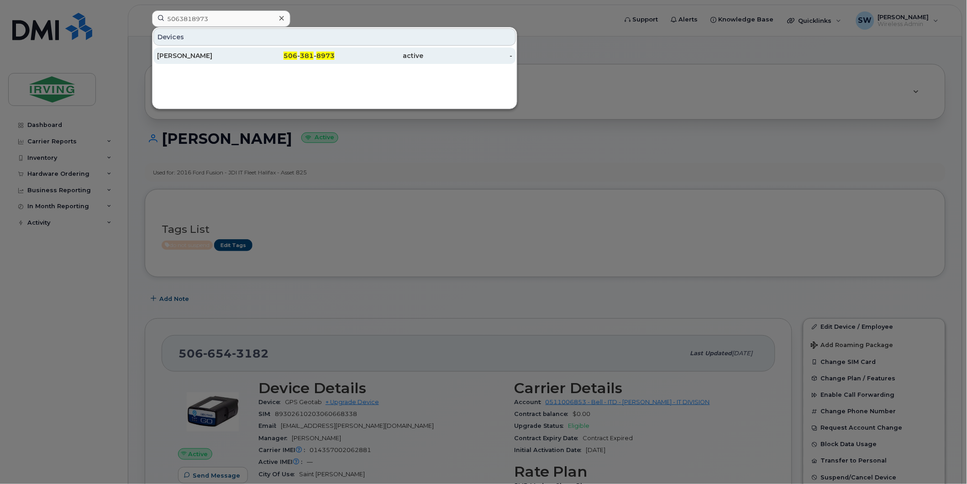
click at [186, 52] on div "[PERSON_NAME]" at bounding box center [201, 55] width 89 height 9
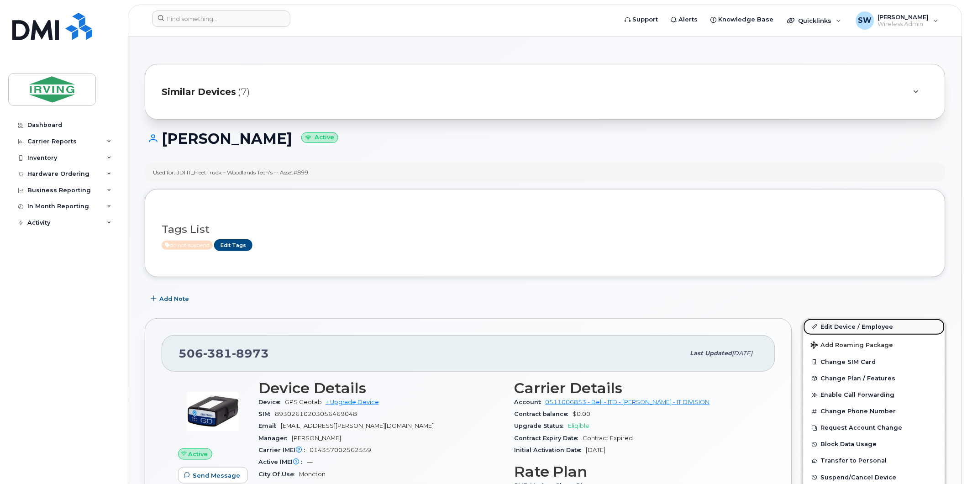
click at [833, 332] on link "Edit Device / Employee" at bounding box center [873, 327] width 141 height 16
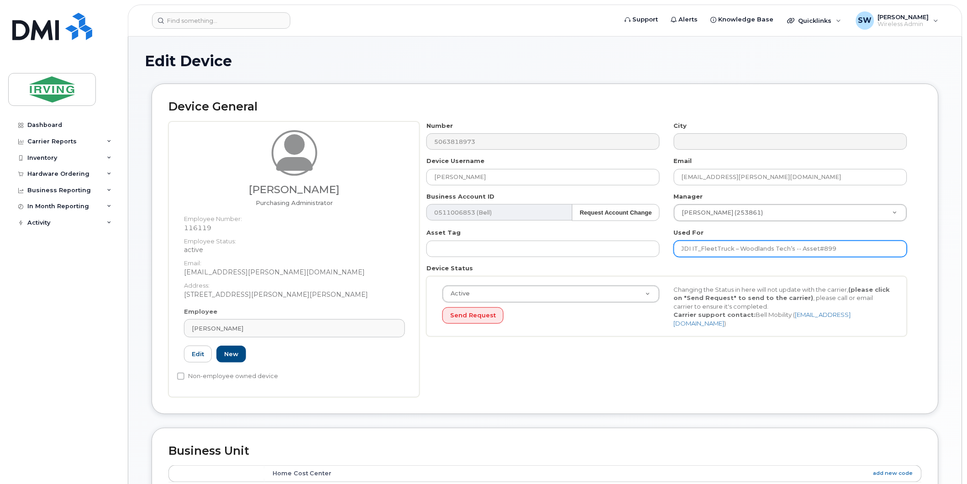
drag, startPoint x: 732, startPoint y: 248, endPoint x: 664, endPoint y: 247, distance: 67.5
click at [664, 247] on div "Number 5063818973 City Device Username Sherry Wood Email wood.sherry@jdirving.c…" at bounding box center [666, 232] width 495 height 222
type input "2017 Toyota Tacoma – Woodlands Tech’s -- Asset#899"
drag, startPoint x: 862, startPoint y: 251, endPoint x: 636, endPoint y: 247, distance: 225.9
click at [636, 247] on div "Number 5063818973 City Device Username Sherry Wood Email wood.sherry@jdirving.c…" at bounding box center [666, 232] width 495 height 222
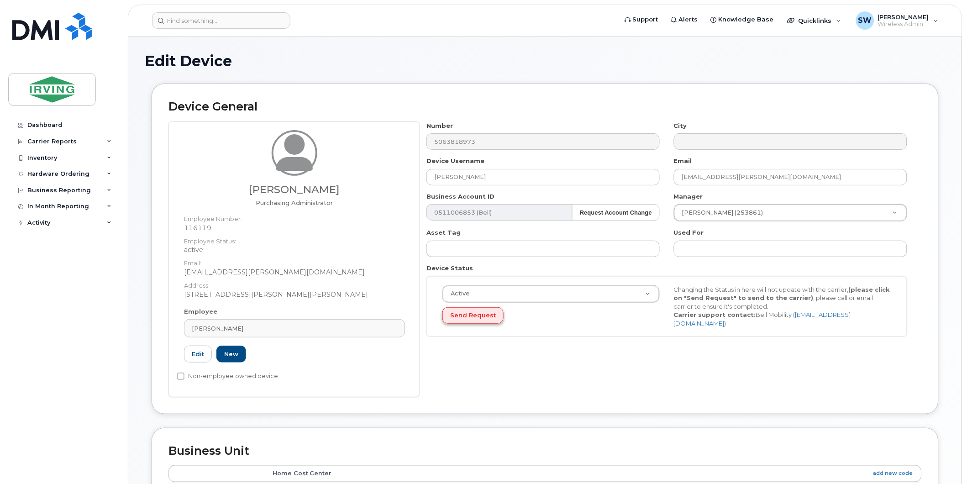
drag, startPoint x: 504, startPoint y: 327, endPoint x: 493, endPoint y: 320, distance: 12.9
click at [503, 326] on div "Active Active Suspended Cancelled Send Request Changing the Status in here will…" at bounding box center [666, 306] width 481 height 61
click at [122, 298] on div "Dashboard Carrier Reports Monthly Billing Data Daily Data Pooling Data Behavior…" at bounding box center [62, 242] width 124 height 484
click at [685, 250] on input "text" at bounding box center [790, 249] width 233 height 16
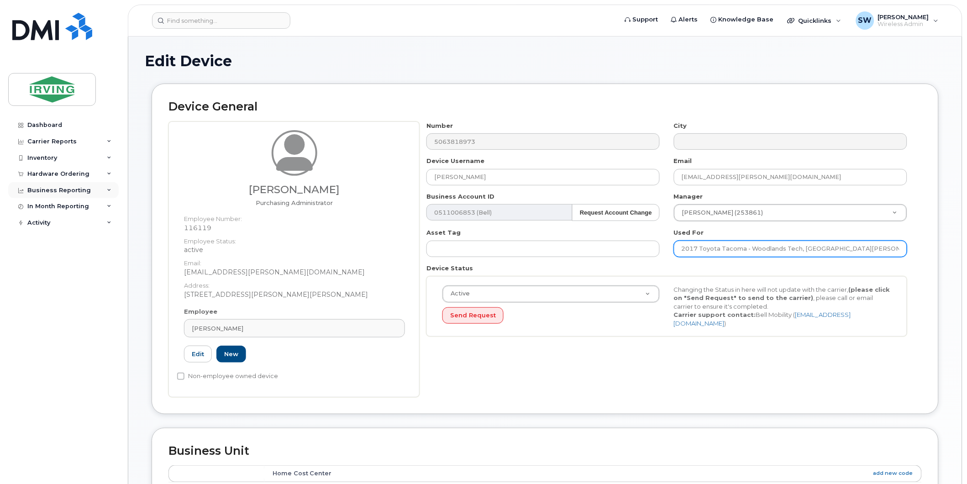
type input "2017 Toyota Tacoma - Woodlands Tech, St. Leonard - Asset 844"
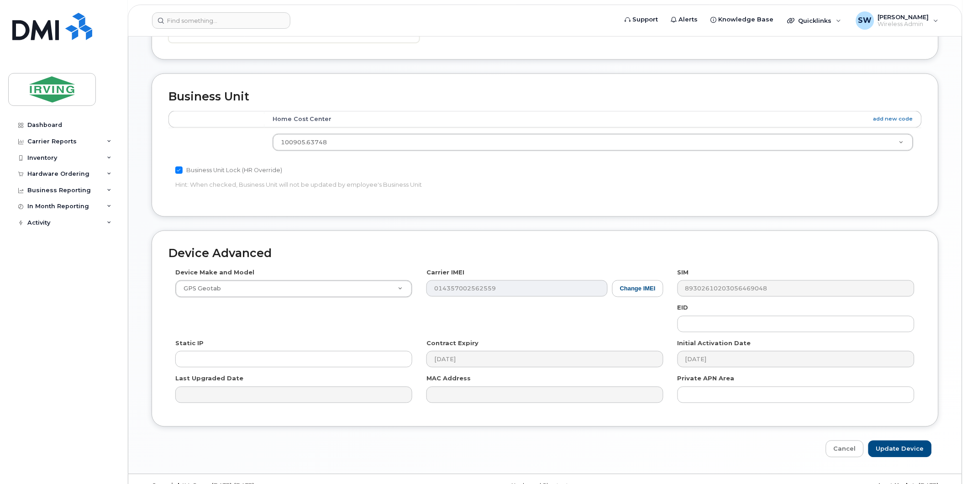
scroll to position [359, 0]
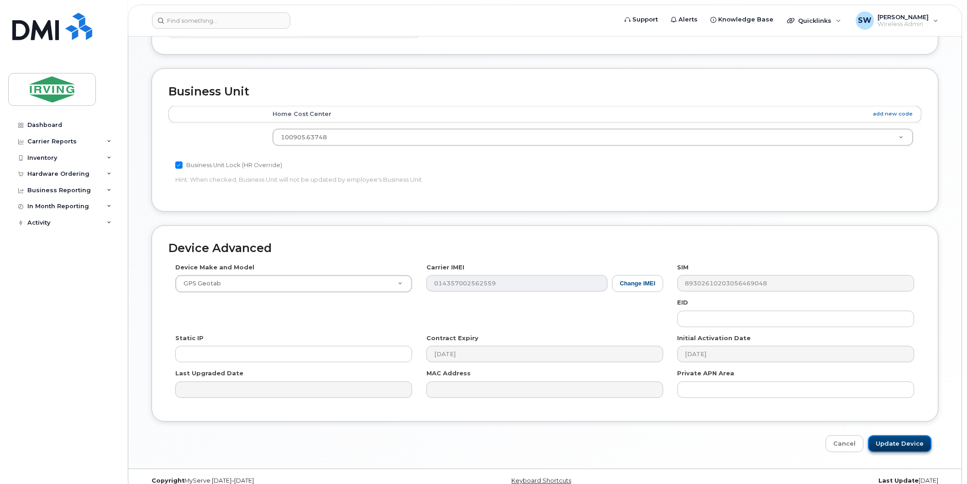
click at [905, 444] on input "Update Device" at bounding box center [899, 443] width 63 height 17
type input "Saving..."
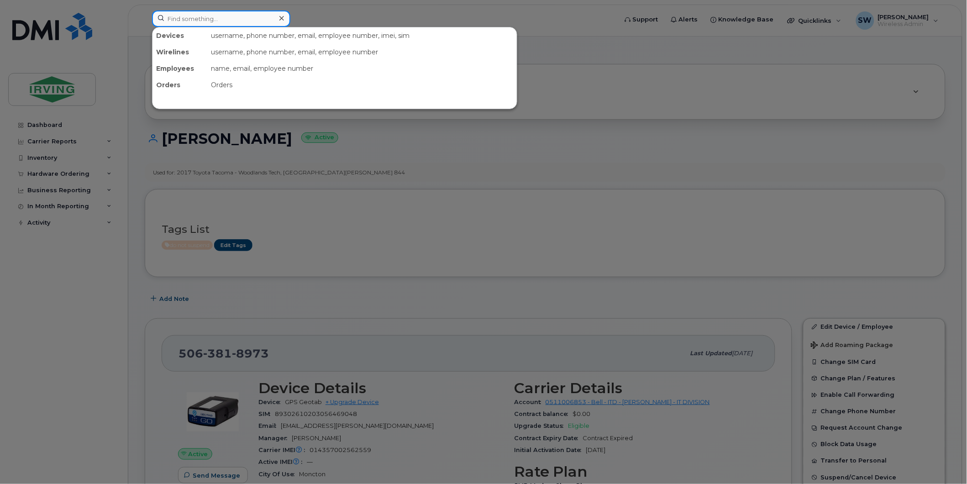
click at [202, 19] on input at bounding box center [221, 18] width 138 height 16
paste input "5064353556"
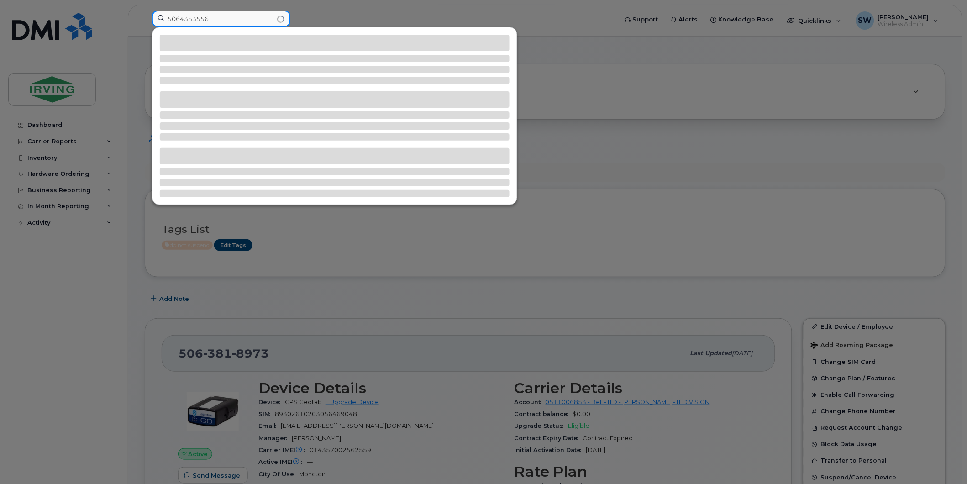
type input "5064353556"
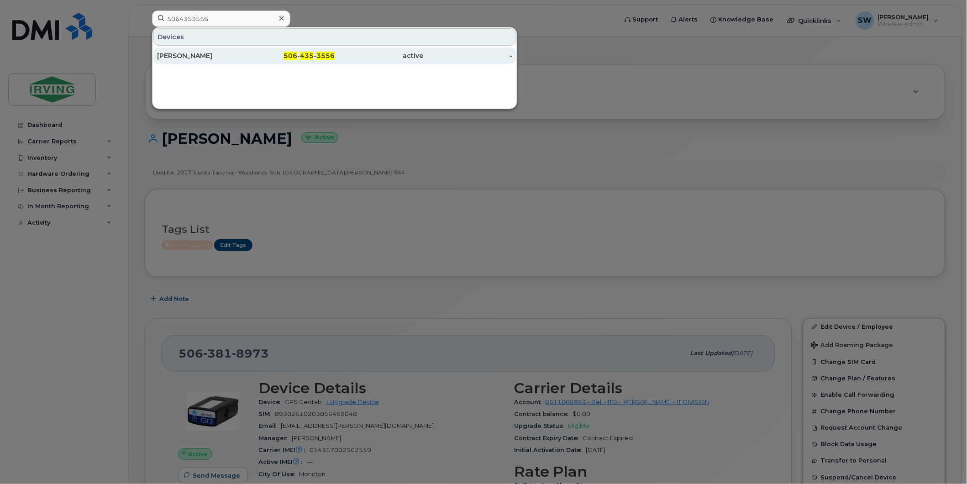
click at [190, 56] on div "[PERSON_NAME]" at bounding box center [201, 55] width 89 height 9
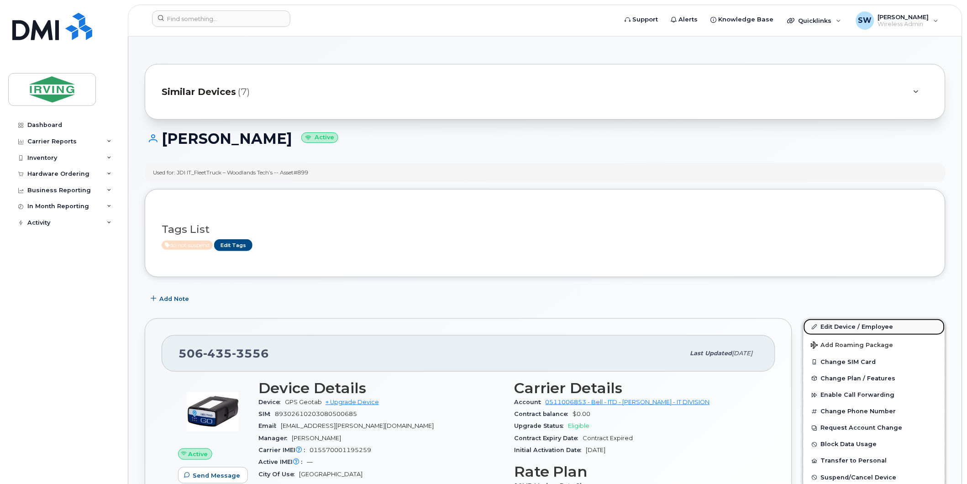
click at [851, 323] on link "Edit Device / Employee" at bounding box center [873, 327] width 141 height 16
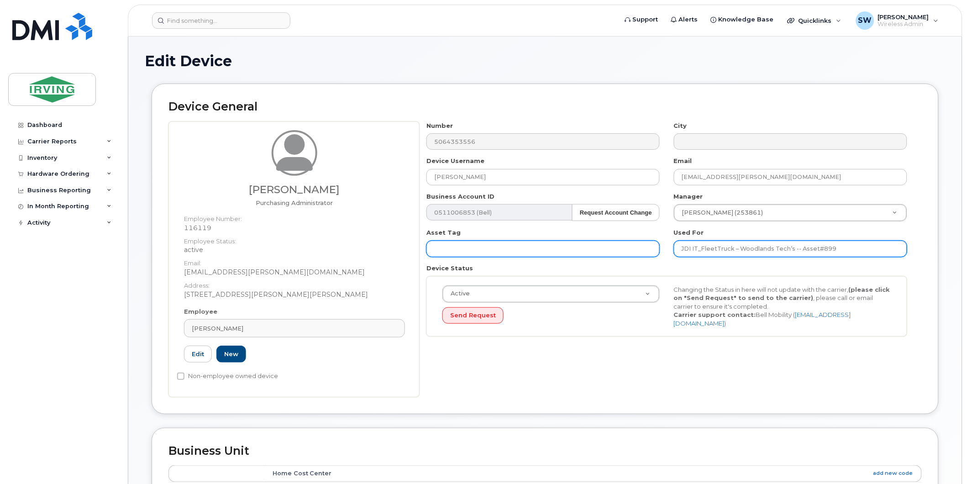
drag, startPoint x: 855, startPoint y: 248, endPoint x: 615, endPoint y: 248, distance: 240.1
click at [615, 248] on div "Number 5064353556 City Device Username [PERSON_NAME] Email [EMAIL_ADDRESS][PERS…" at bounding box center [666, 232] width 495 height 222
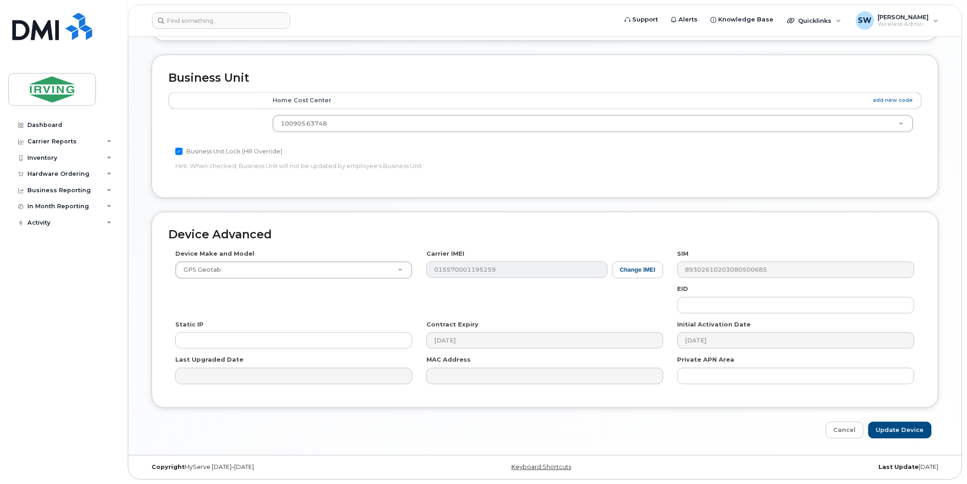
scroll to position [374, 0]
type input "2016 Toyota Tacoma - Woodlands Techs -- Asset 899"
click at [899, 427] on input "Update Device" at bounding box center [899, 429] width 63 height 17
type input "Saving..."
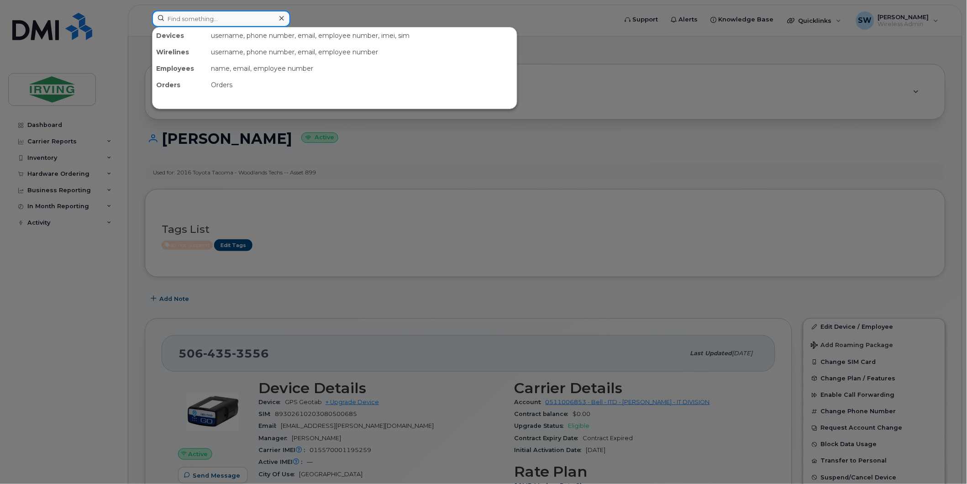
click at [178, 17] on input at bounding box center [221, 18] width 138 height 16
paste input "5064238363"
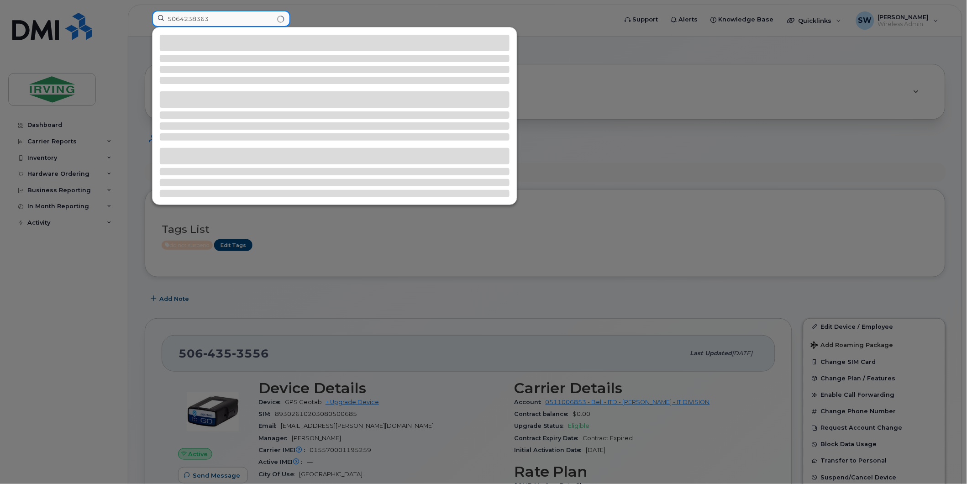
type input "5064238363"
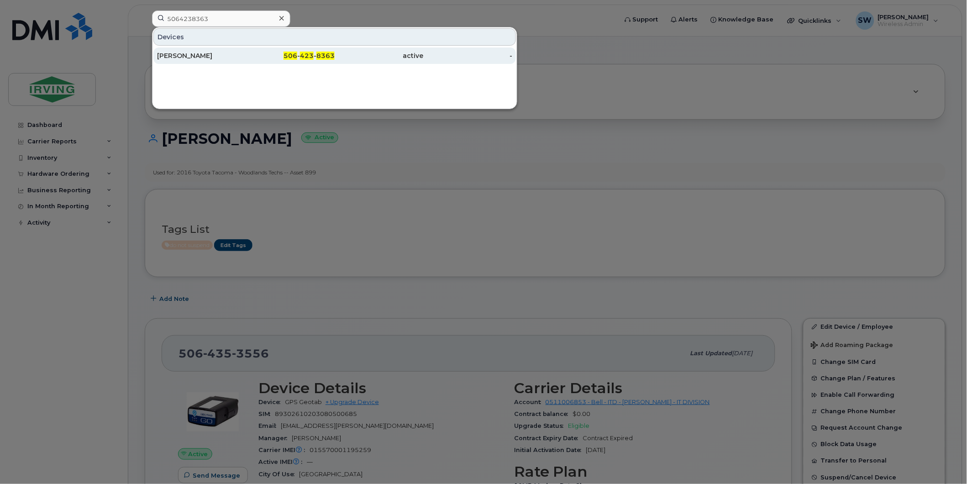
click at [199, 52] on div "[PERSON_NAME]" at bounding box center [201, 55] width 89 height 9
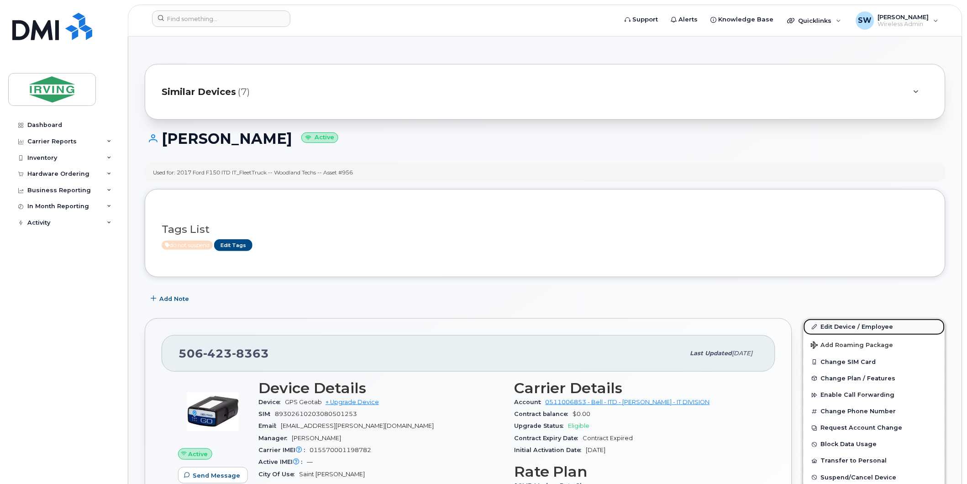
click at [844, 327] on link "Edit Device / Employee" at bounding box center [873, 327] width 141 height 16
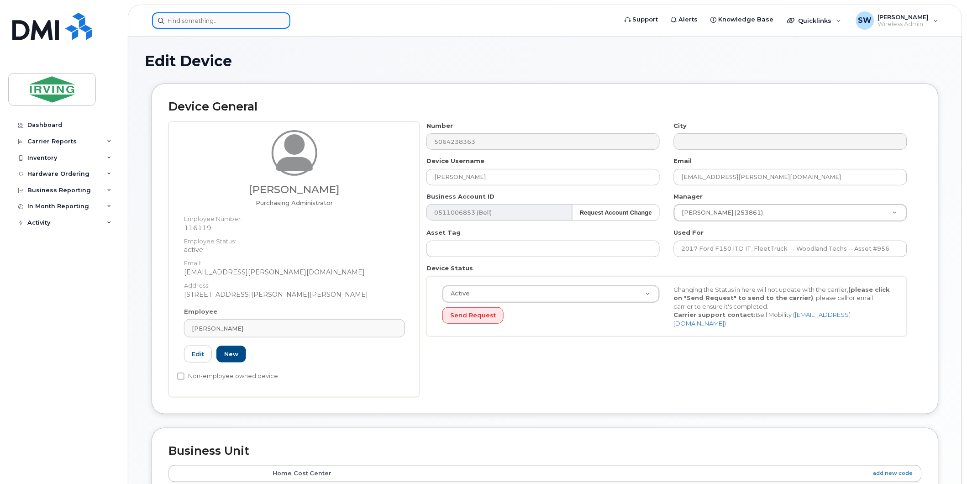
click at [227, 19] on input at bounding box center [221, 20] width 138 height 16
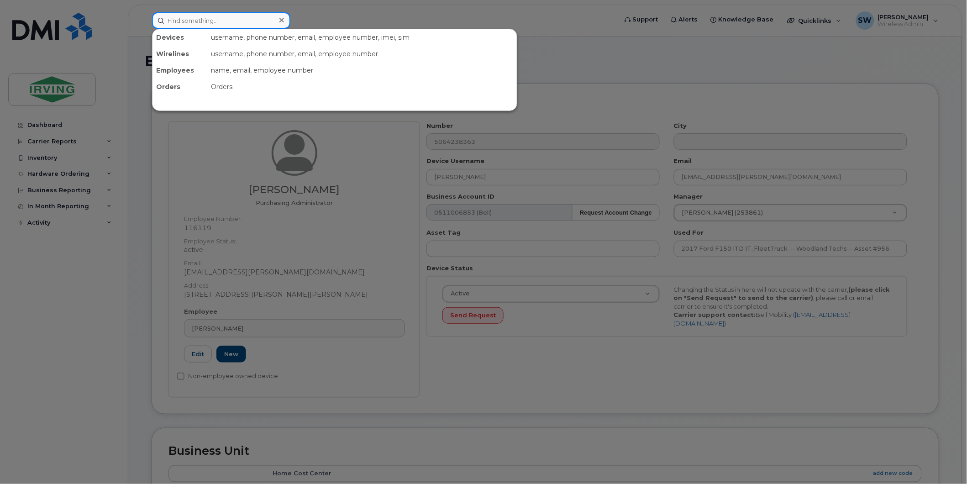
paste input "5062713407"
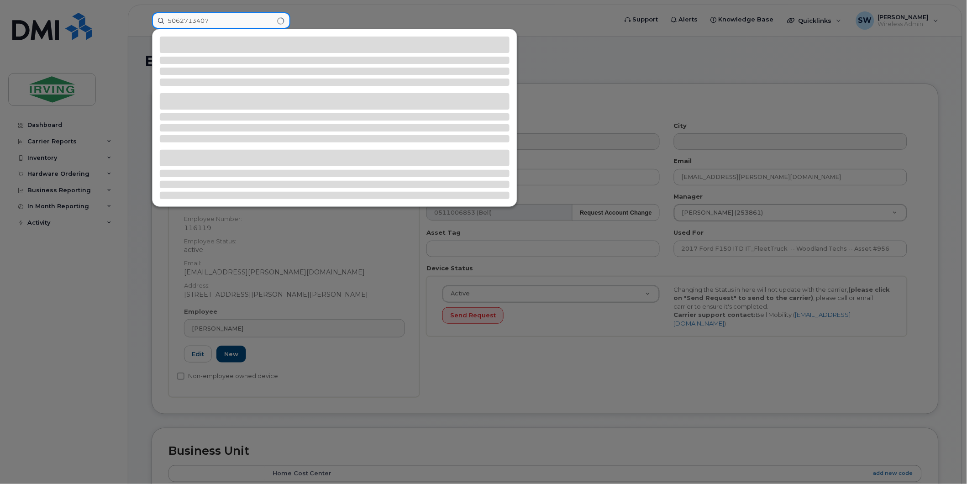
type input "5062713407"
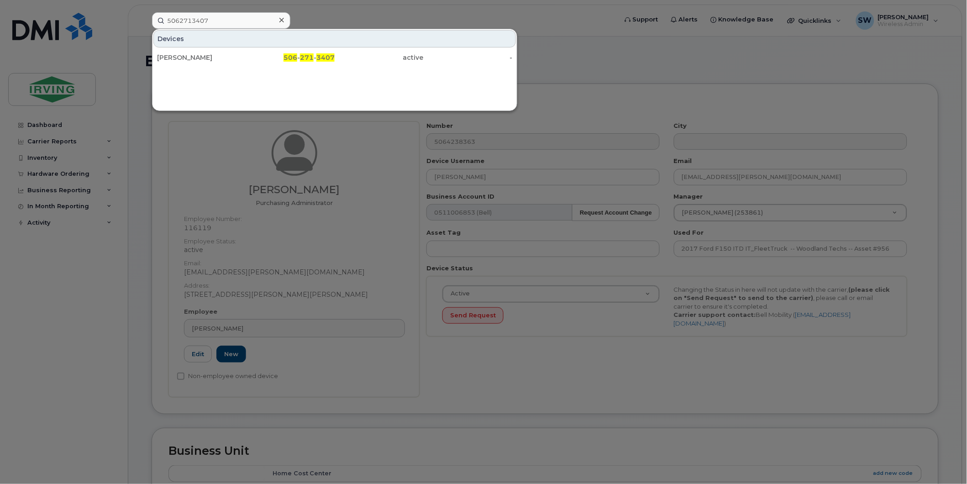
drag, startPoint x: 195, startPoint y: 57, endPoint x: 288, endPoint y: 104, distance: 103.9
click at [195, 57] on div "[PERSON_NAME]" at bounding box center [201, 57] width 89 height 9
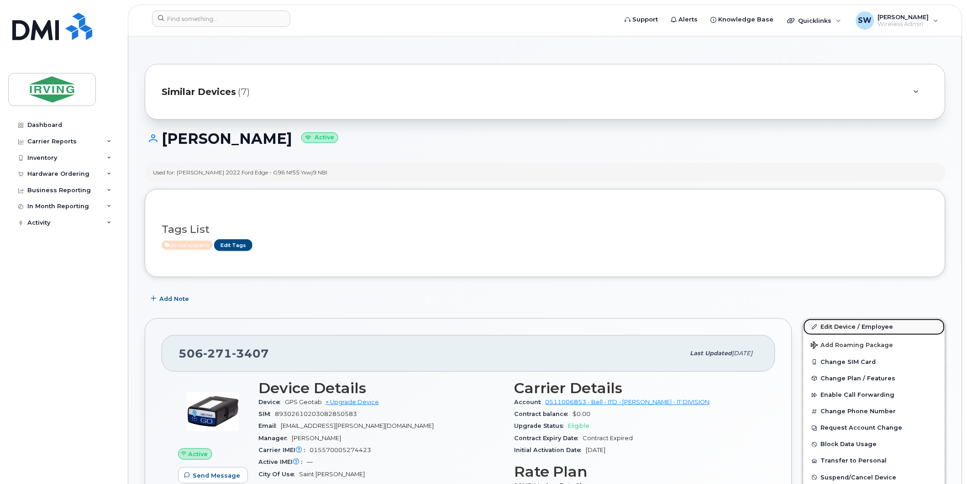
click at [839, 327] on link "Edit Device / Employee" at bounding box center [873, 327] width 141 height 16
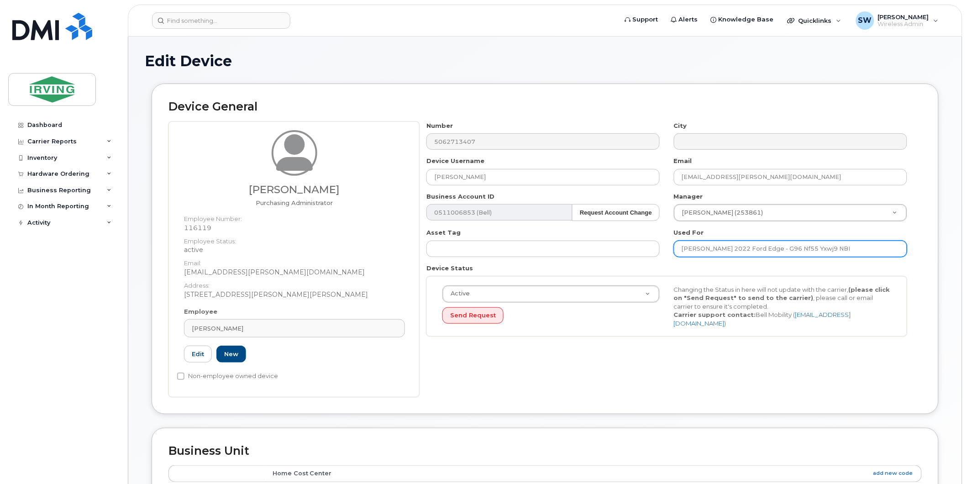
click at [819, 247] on input "Brad Zacharias 2022 Ford Edge - G96 Nf55 Yxwj9 NBI" at bounding box center [790, 249] width 233 height 16
drag, startPoint x: 844, startPoint y: 247, endPoint x: 577, endPoint y: 249, distance: 267.4
click at [577, 249] on div "Number 5062713407 City Device Username Sherry Wood Email wood.sherry@jdirving.c…" at bounding box center [666, 232] width 495 height 222
click at [861, 252] on input "Brad Zacharias 2022 Ford Edge - G96 Nf55 Yxwj9 NBI" at bounding box center [790, 249] width 233 height 16
drag, startPoint x: 853, startPoint y: 249, endPoint x: 665, endPoint y: 247, distance: 187.6
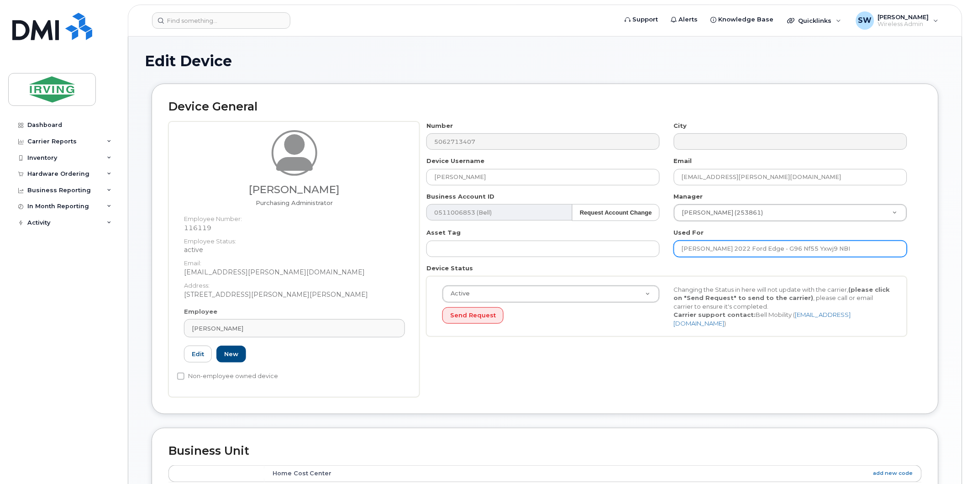
click at [665, 247] on div "Number 5062713407 City Device Username Sherry Wood Email wood.sherry@jdirving.c…" at bounding box center [666, 232] width 495 height 222
paste input "2024 Ford Edge"
type input "2024 Ford Edge - JDI IT Ed Hacala -- Asset 988"
click at [943, 282] on div "Device General Sherry Wood Purchasing Administrator Employee Number: 116119 Emp…" at bounding box center [545, 256] width 800 height 344
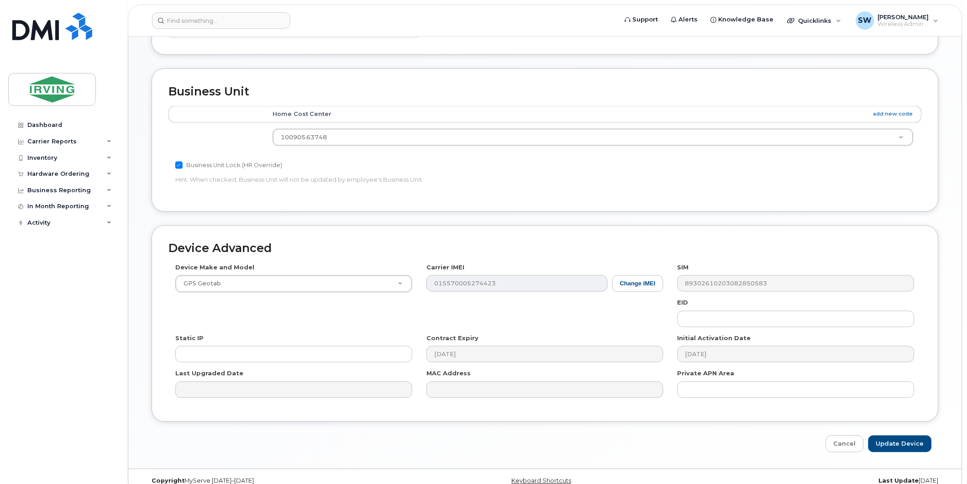
scroll to position [374, 0]
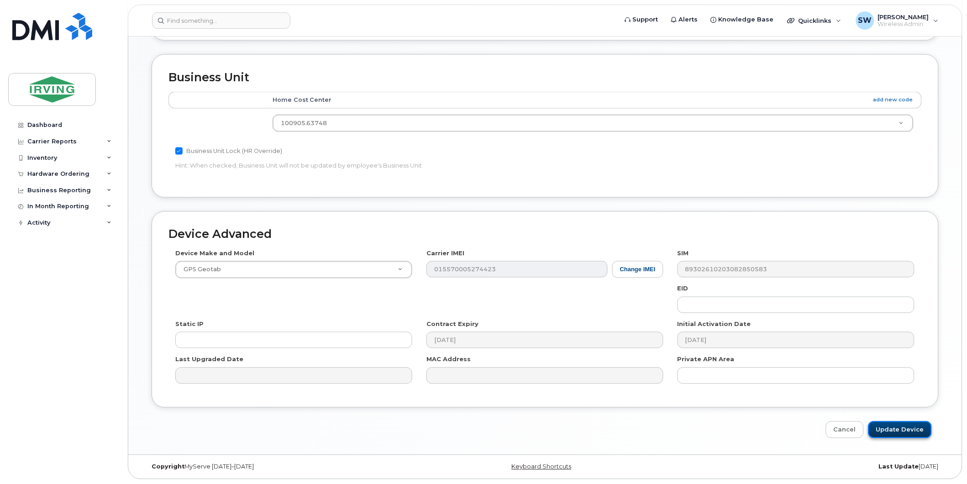
click at [921, 426] on input "Update Device" at bounding box center [899, 429] width 63 height 17
type input "Saving..."
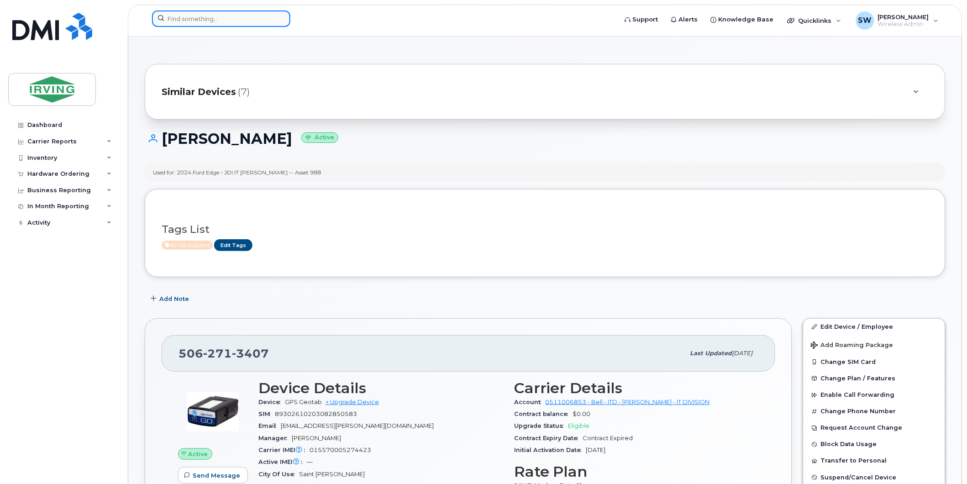
click at [179, 20] on input at bounding box center [221, 18] width 138 height 16
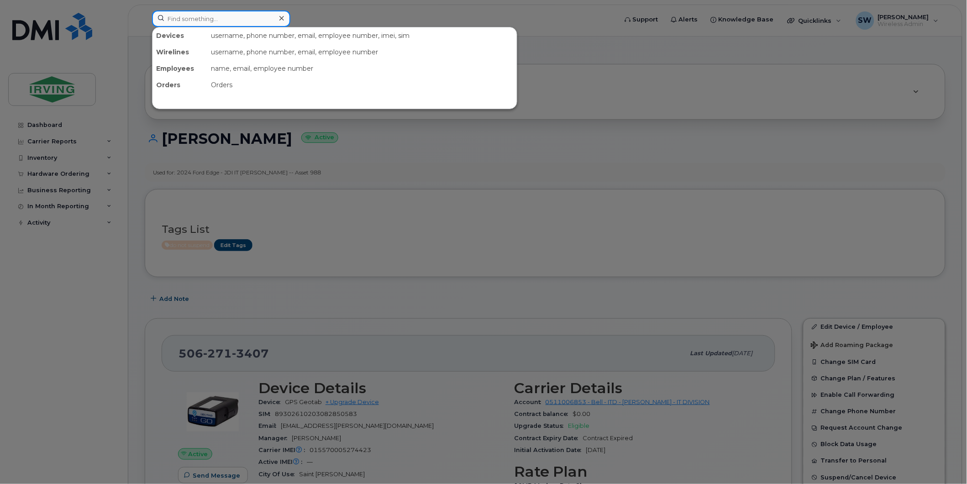
paste input "5066542581"
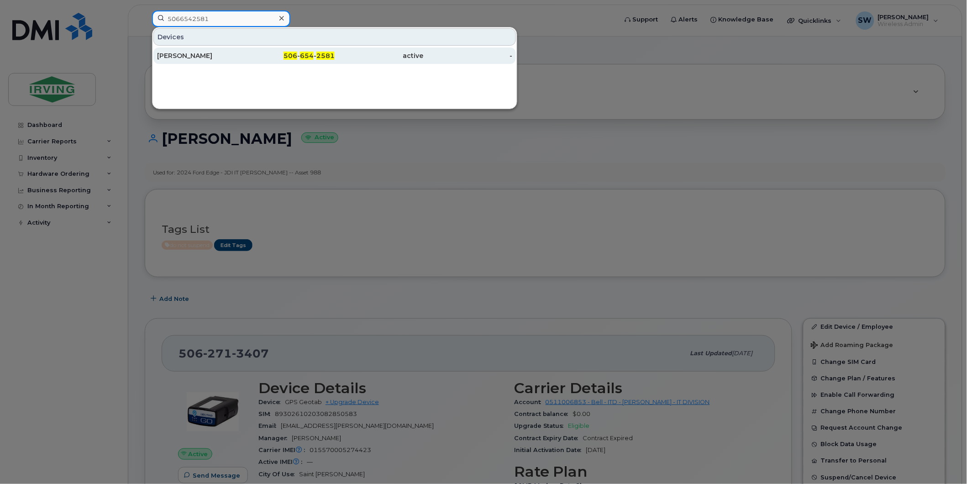
type input "5066542581"
click at [190, 52] on div "[PERSON_NAME]" at bounding box center [201, 55] width 89 height 9
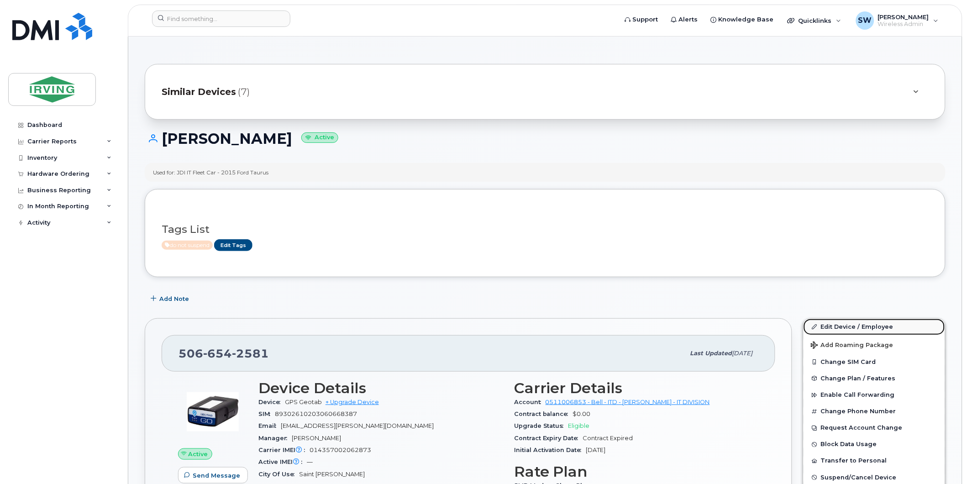
click at [845, 327] on link "Edit Device / Employee" at bounding box center [873, 327] width 141 height 16
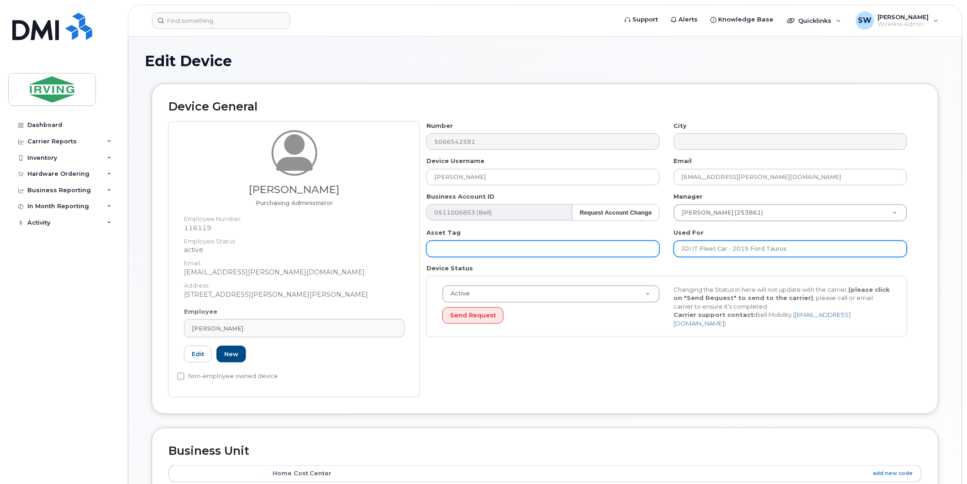
drag, startPoint x: 790, startPoint y: 248, endPoint x: 646, endPoint y: 244, distance: 143.3
click at [646, 244] on div "Number 5066542581 City Device Username Sherry Wood Email wood.sherry@jdirving.c…" at bounding box center [666, 232] width 495 height 222
click at [804, 249] on input "JDI IT Fleet Car - 2015 Ford Taurus" at bounding box center [790, 249] width 233 height 16
drag, startPoint x: 796, startPoint y: 249, endPoint x: 667, endPoint y: 248, distance: 128.7
click at [667, 248] on div "Used For JDI IT Fleet Car - 2015 Ford Taurus" at bounding box center [790, 242] width 247 height 29
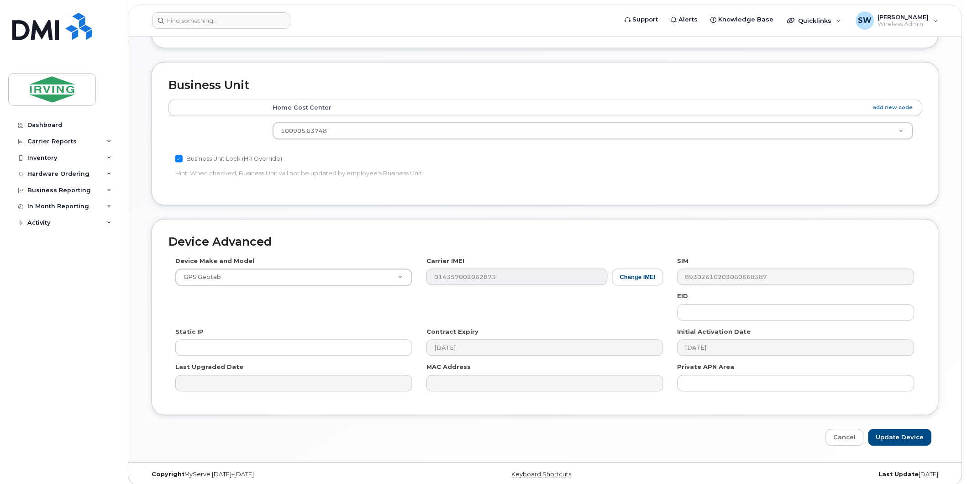
scroll to position [374, 0]
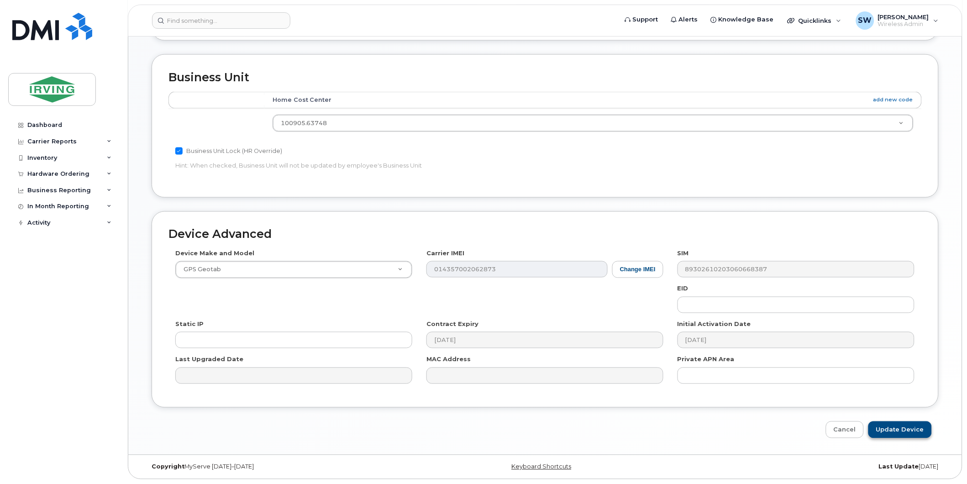
type input "2024 Ford Escape - Saint John Fleet Car -- Asset 989"
click at [896, 430] on input "Update Device" at bounding box center [899, 429] width 63 height 17
type input "Saving..."
